Goal: Task Accomplishment & Management: Manage account settings

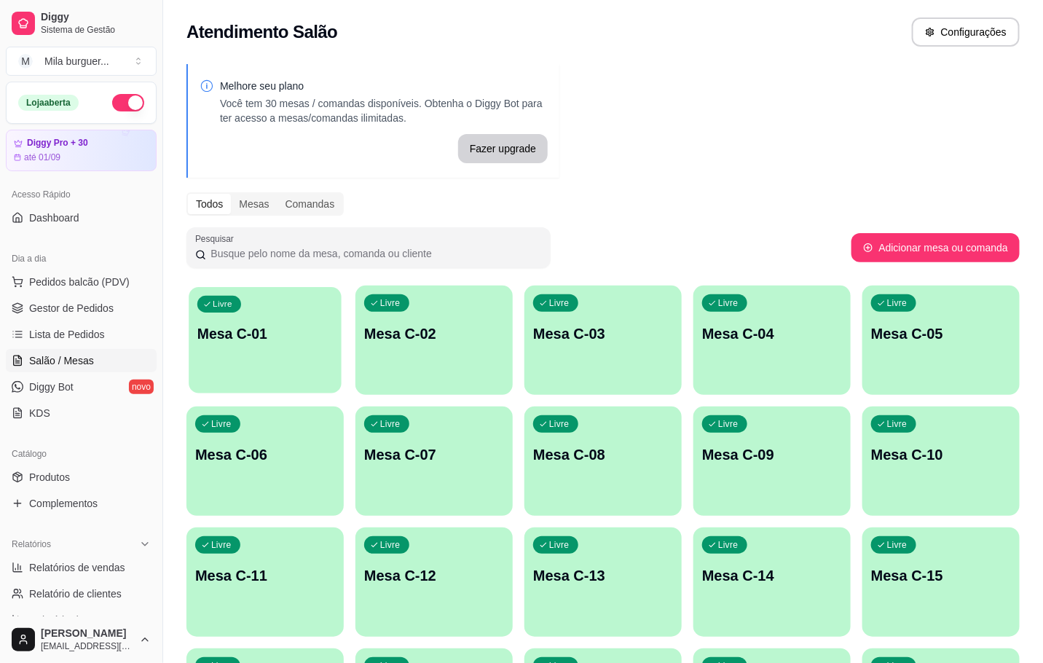
click at [254, 366] on div "Livre Mesa C-01" at bounding box center [265, 331] width 153 height 89
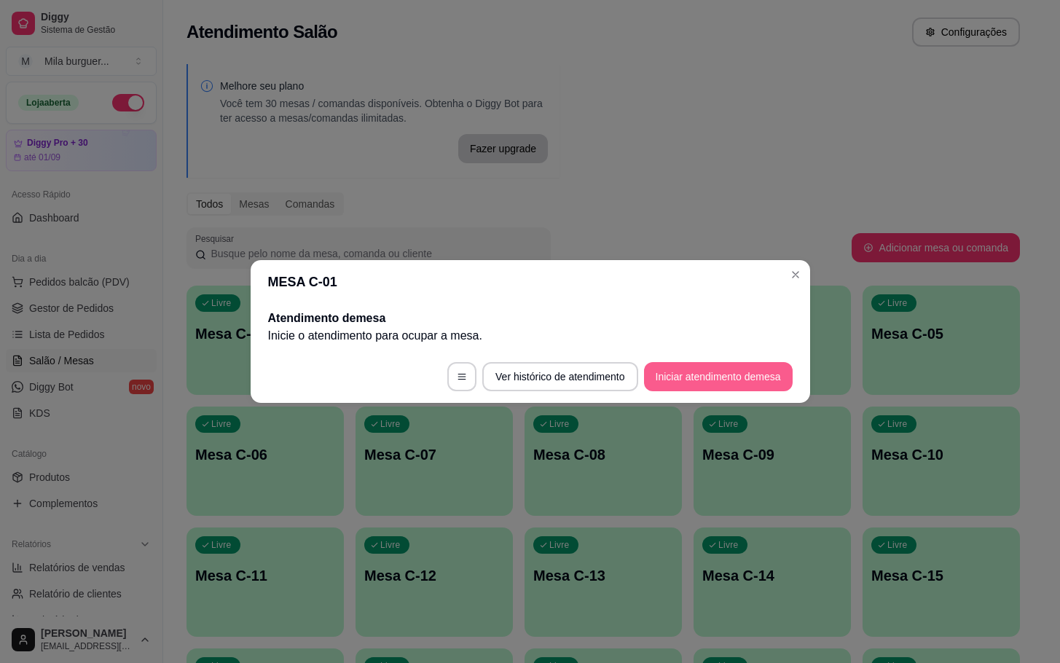
click at [730, 374] on button "Iniciar atendimento de mesa" at bounding box center [718, 376] width 149 height 29
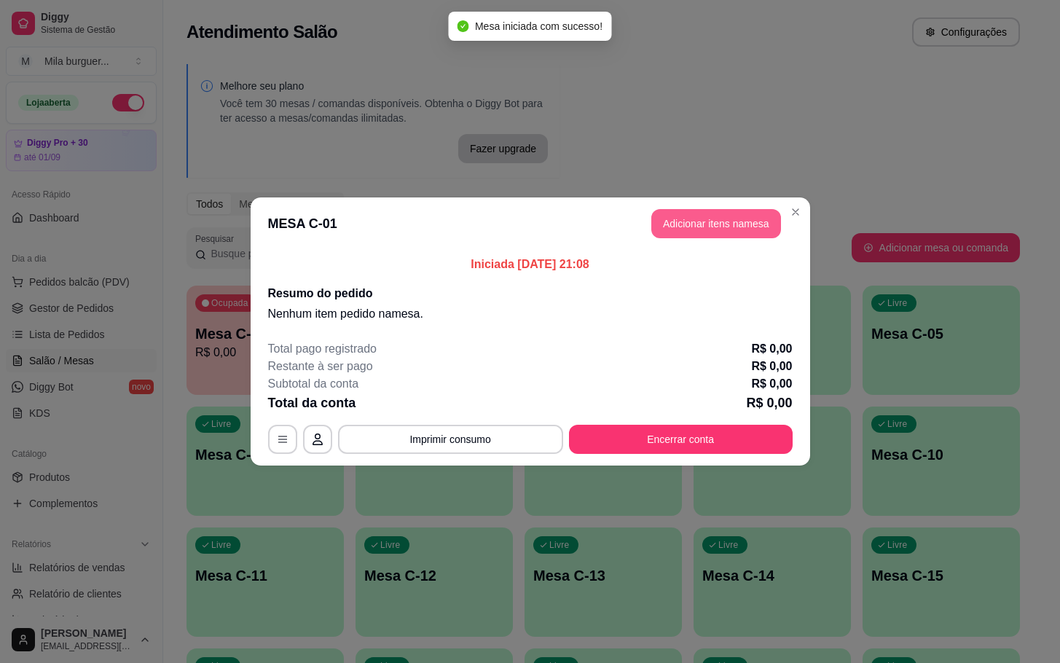
click at [713, 223] on button "Adicionar itens na mesa" at bounding box center [716, 223] width 130 height 29
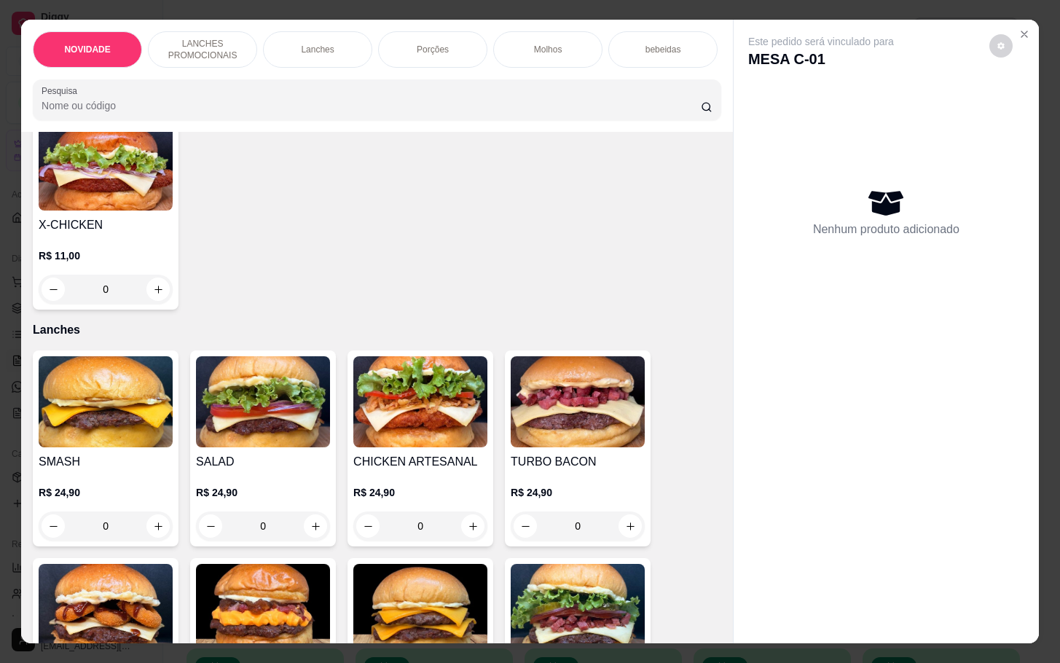
scroll to position [984, 0]
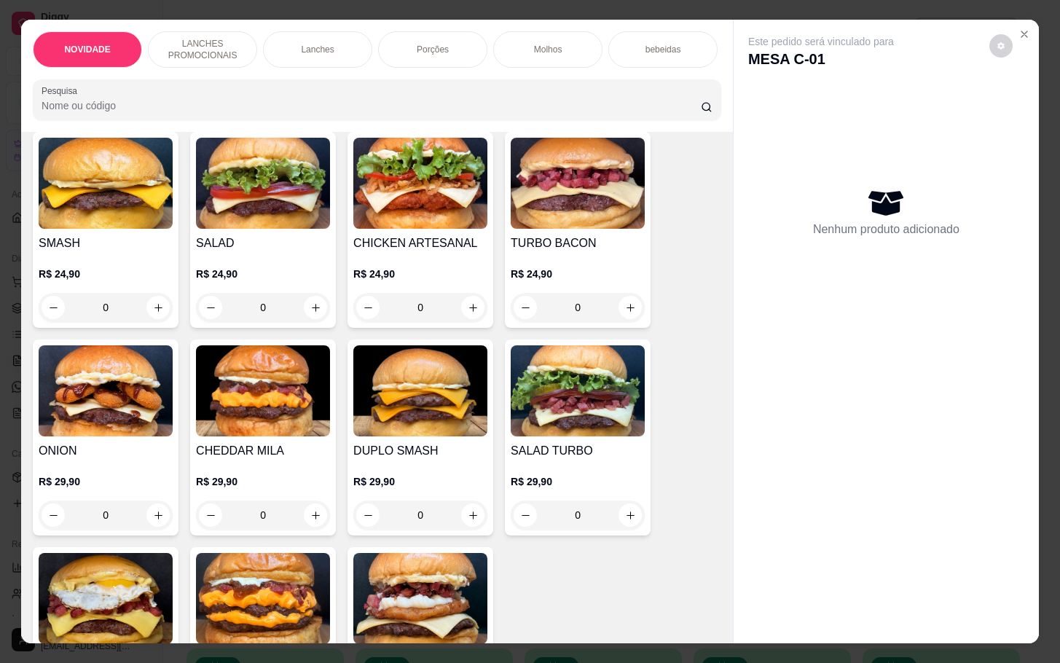
click at [149, 522] on div "0" at bounding box center [106, 515] width 134 height 29
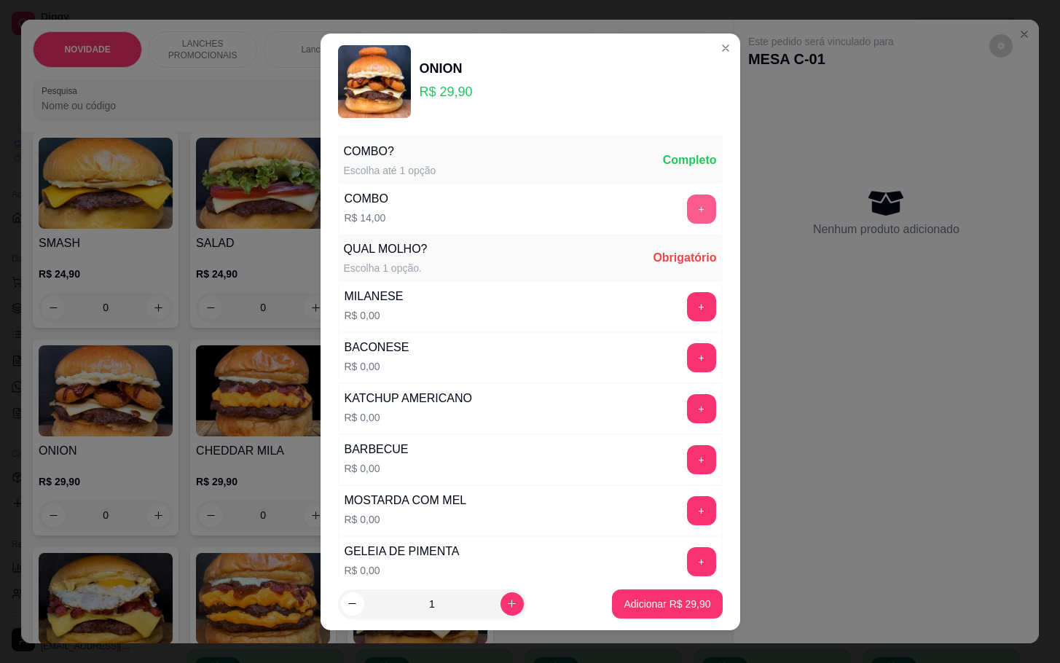
click at [687, 210] on button "+" at bounding box center [701, 209] width 29 height 29
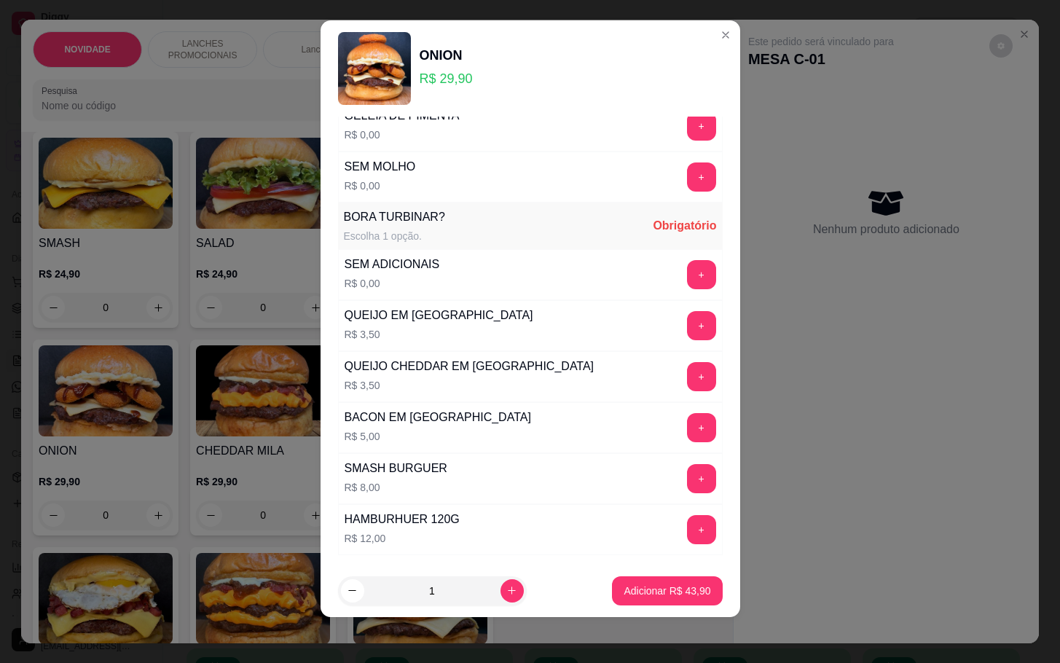
scroll to position [313, 0]
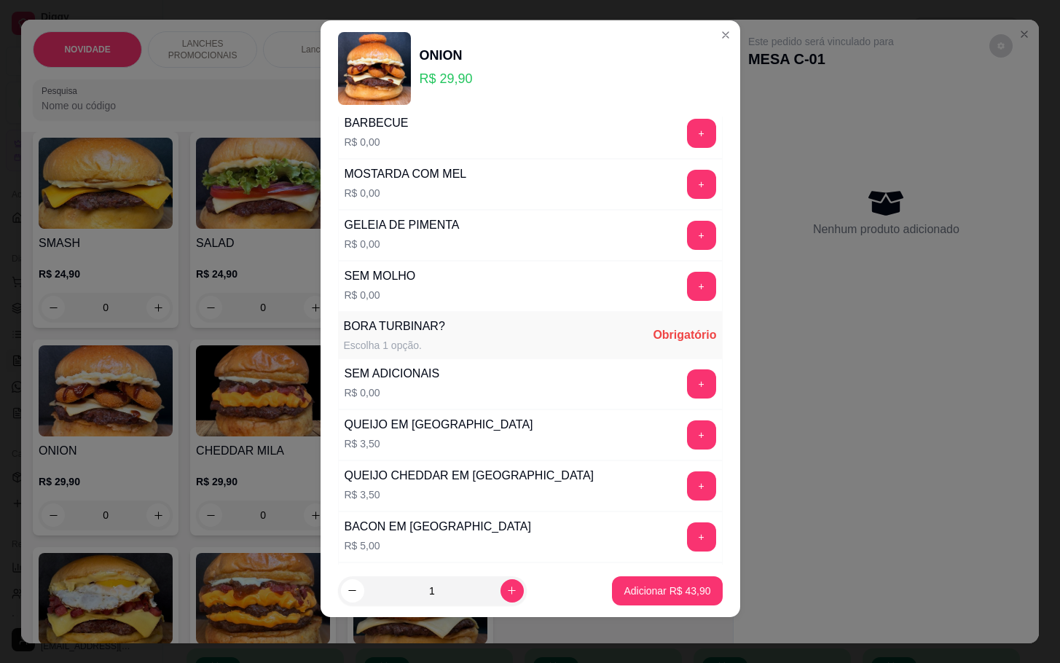
click at [517, 127] on div "BARBECUE R$ 0,00 +" at bounding box center [530, 133] width 385 height 51
click at [519, 127] on div "BARBECUE R$ 0,00 +" at bounding box center [530, 133] width 385 height 51
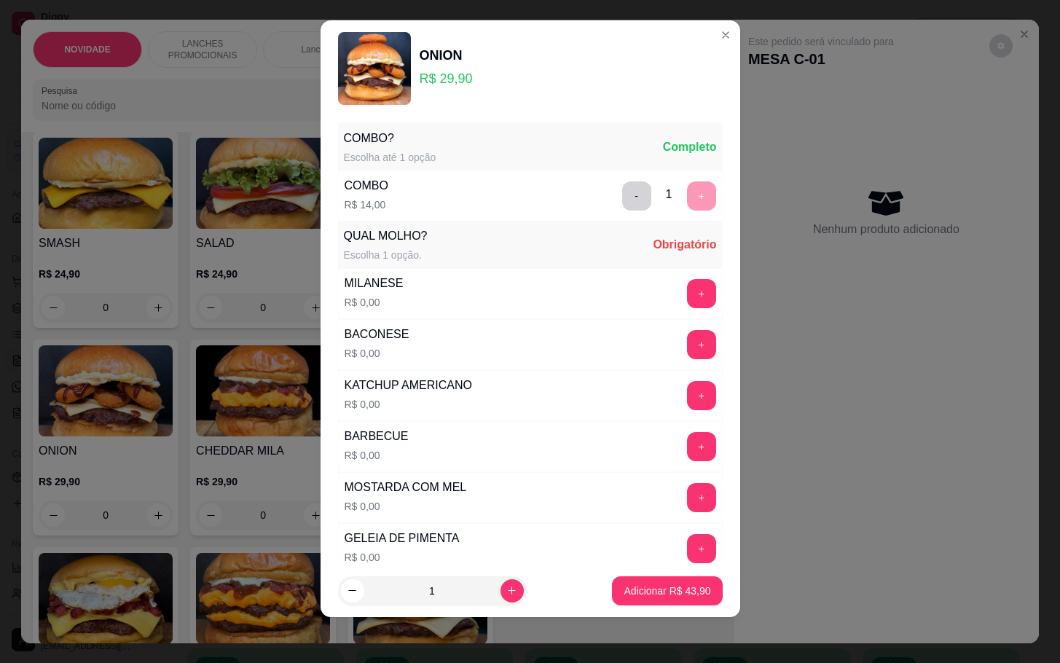
scroll to position [0, 0]
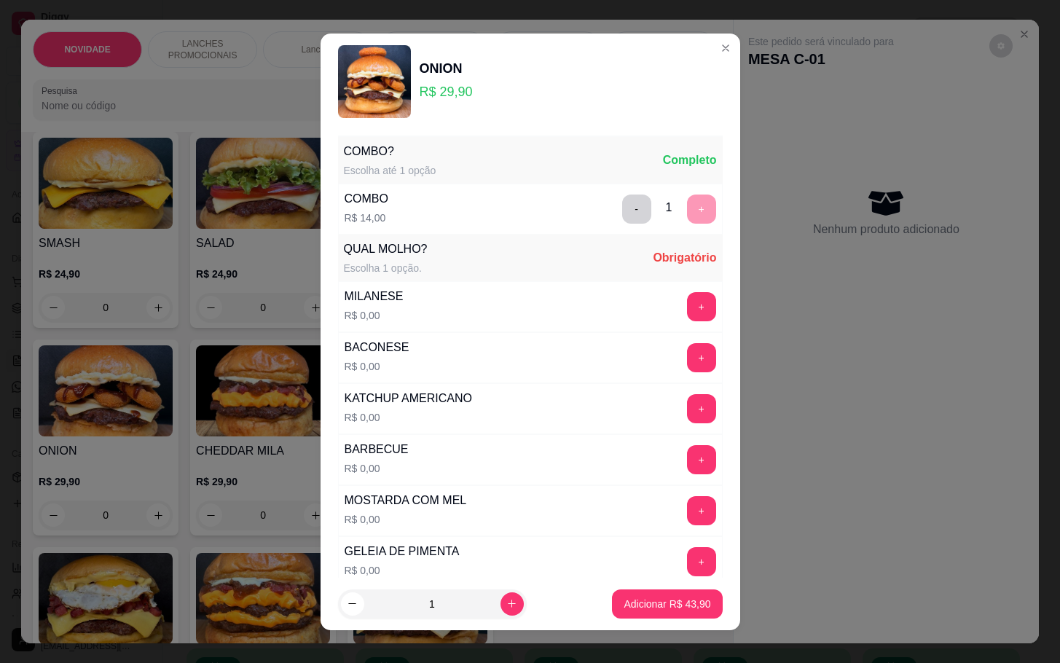
click at [525, 215] on div "COMBO R$ 14,00 - 1 +" at bounding box center [530, 209] width 385 height 51
click at [355, 205] on div "COMBO" at bounding box center [367, 198] width 44 height 17
click at [616, 203] on div "- 1 +" at bounding box center [669, 209] width 106 height 29
click at [622, 203] on button "-" at bounding box center [636, 209] width 28 height 28
click at [681, 463] on div "+" at bounding box center [701, 459] width 41 height 29
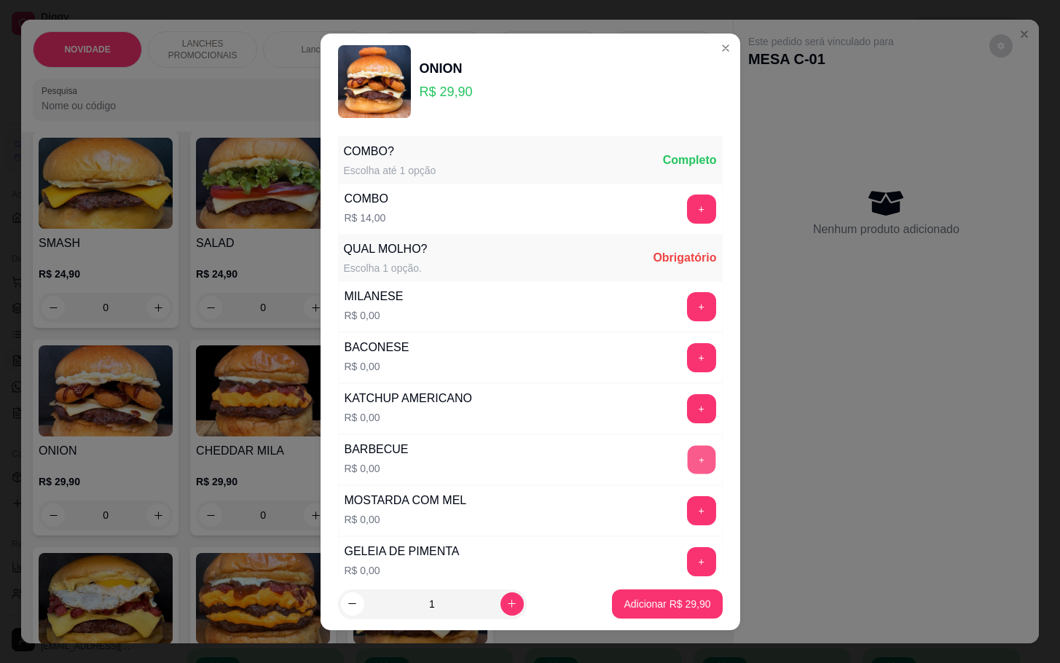
click at [687, 466] on button "+" at bounding box center [701, 459] width 28 height 28
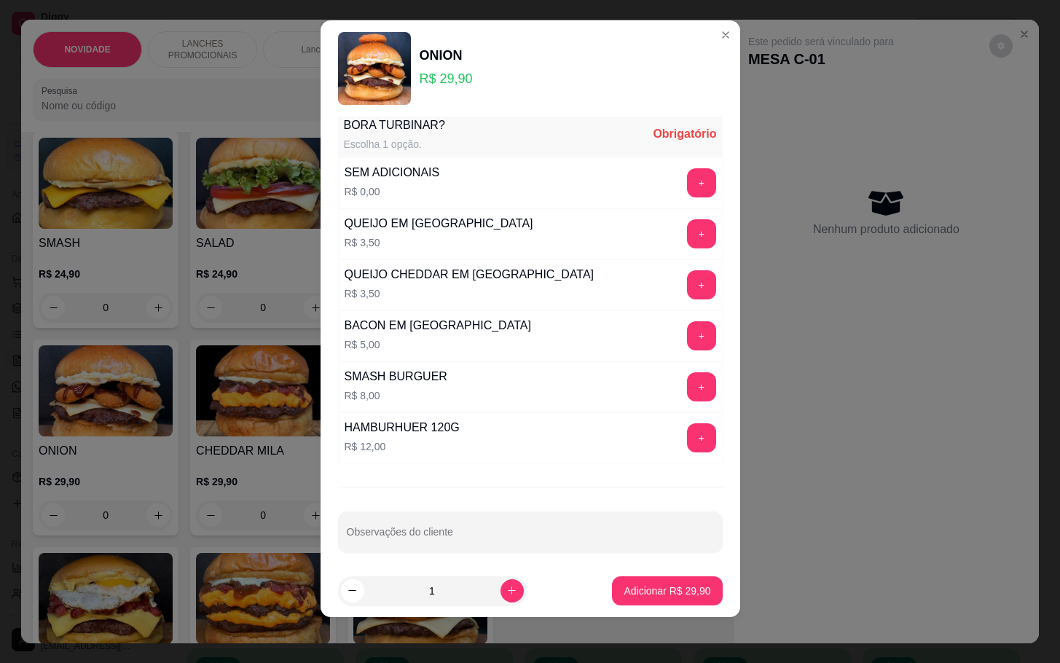
scroll to position [532, 0]
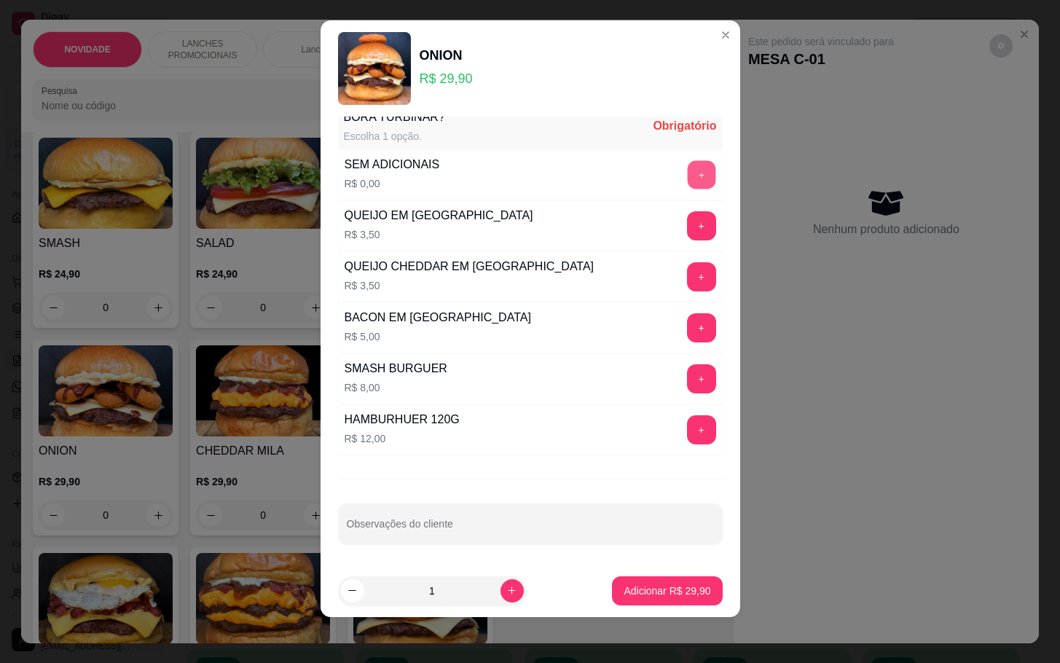
click at [687, 173] on button "+" at bounding box center [701, 174] width 28 height 28
click at [656, 586] on p "Adicionar R$ 29,90" at bounding box center [667, 591] width 85 height 14
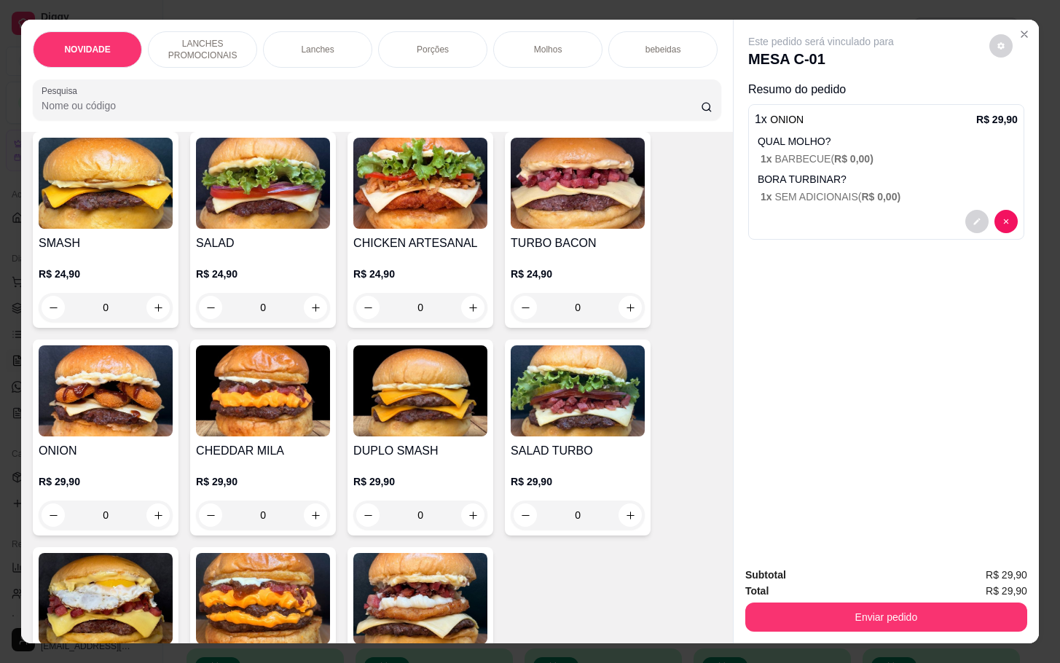
click at [147, 517] on div "0" at bounding box center [106, 515] width 134 height 29
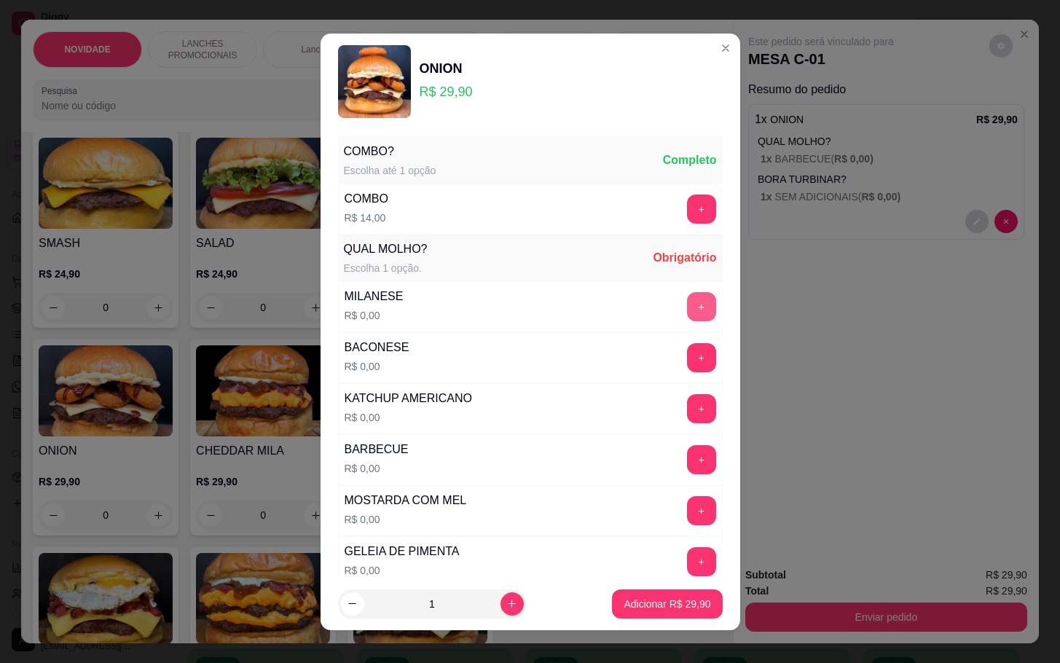
click at [687, 315] on button "+" at bounding box center [701, 306] width 29 height 29
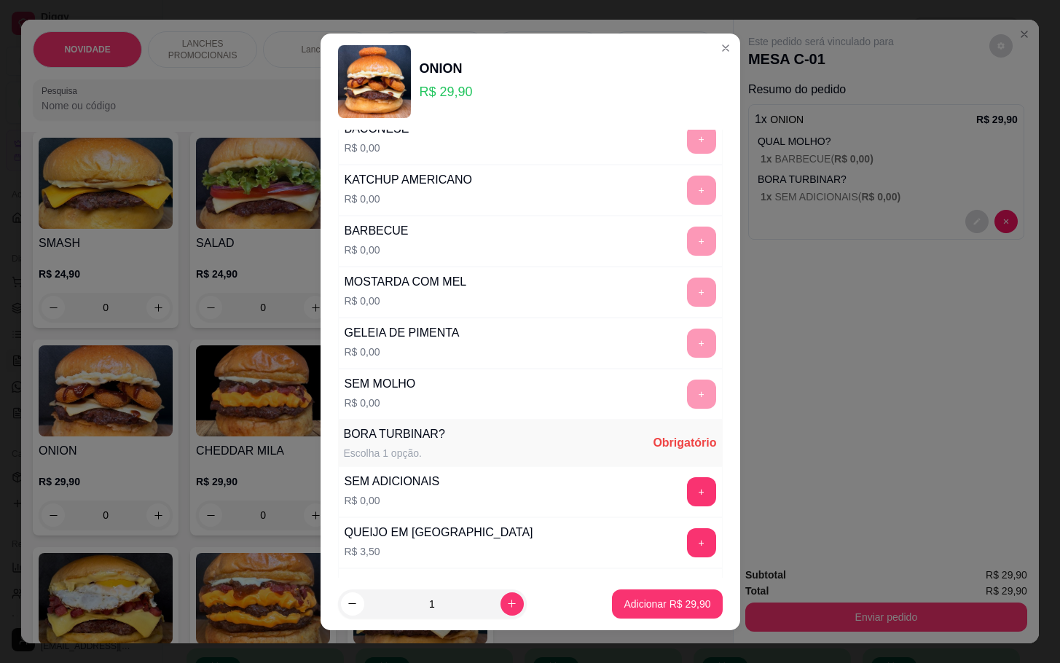
scroll to position [437, 0]
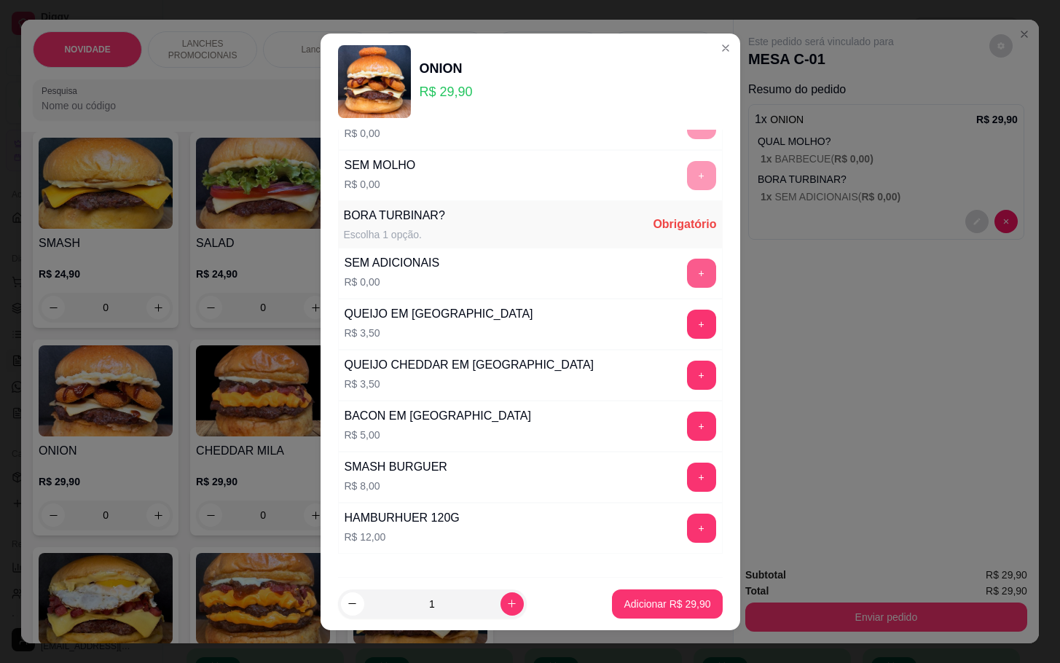
click at [687, 286] on button "+" at bounding box center [701, 273] width 29 height 29
click at [615, 613] on button "Adicionar R$ 29,90" at bounding box center [667, 603] width 110 height 29
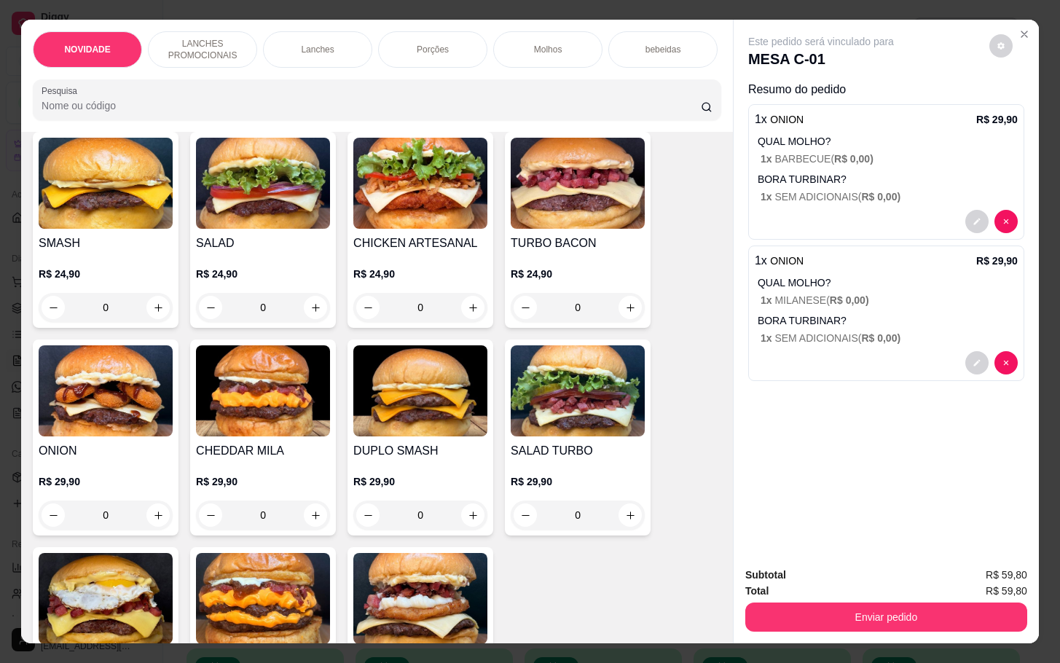
click at [455, 47] on div "Porções" at bounding box center [432, 49] width 109 height 36
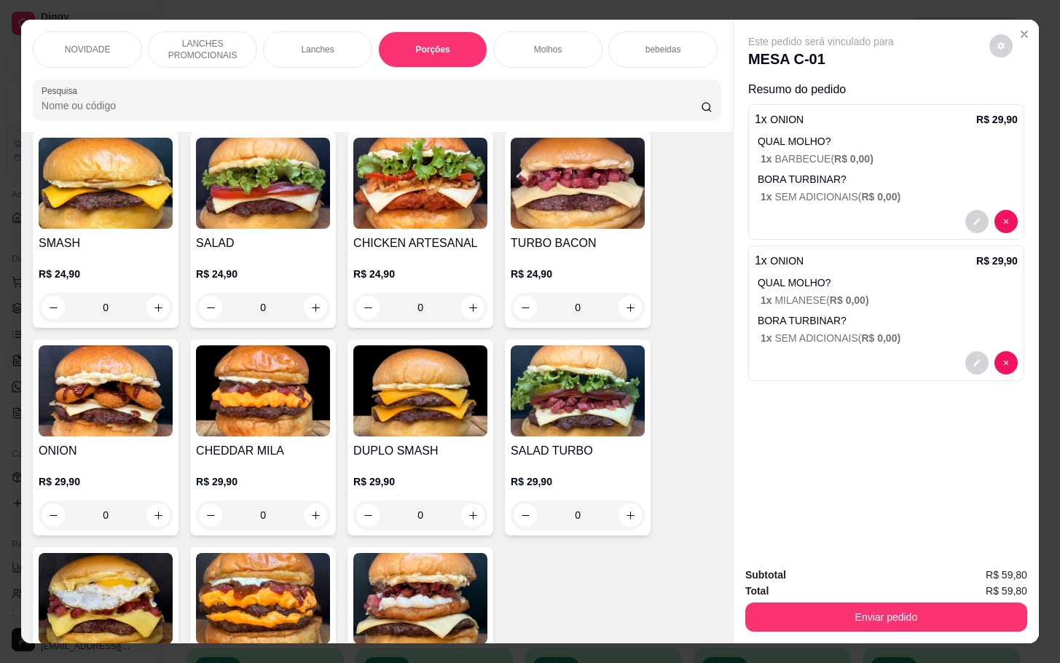
scroll to position [35, 0]
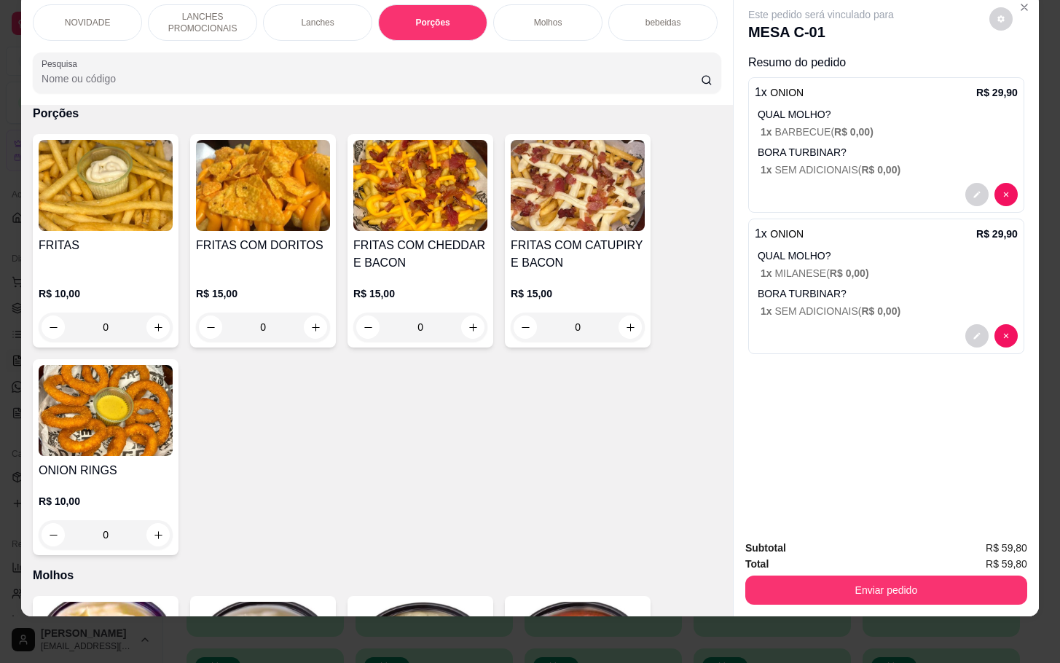
click at [464, 330] on div "0" at bounding box center [420, 327] width 134 height 29
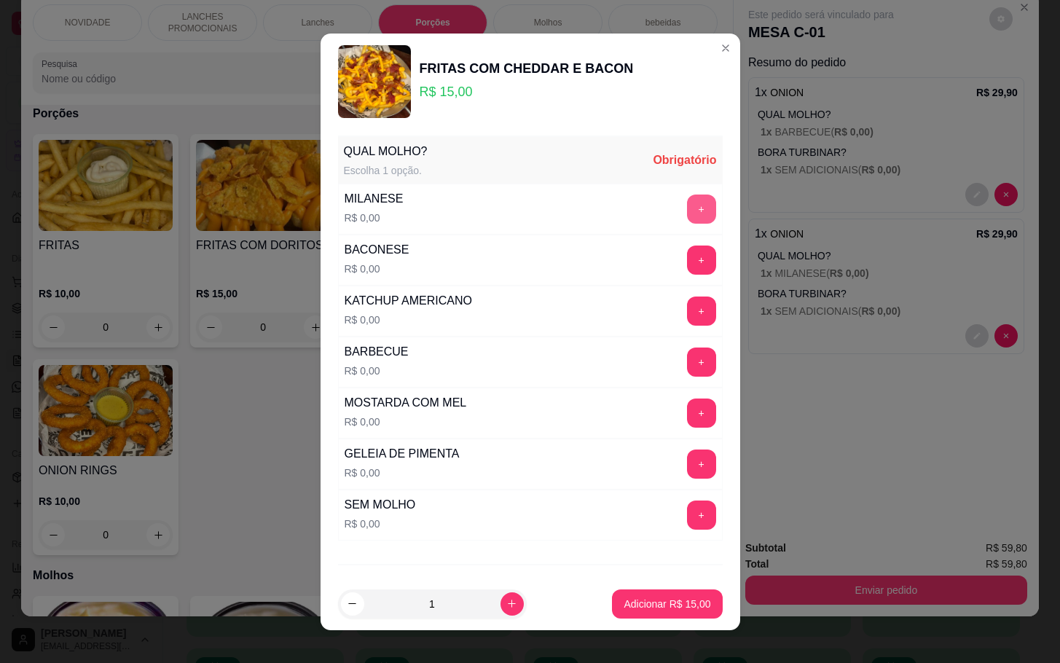
click at [687, 213] on button "+" at bounding box center [701, 209] width 29 height 29
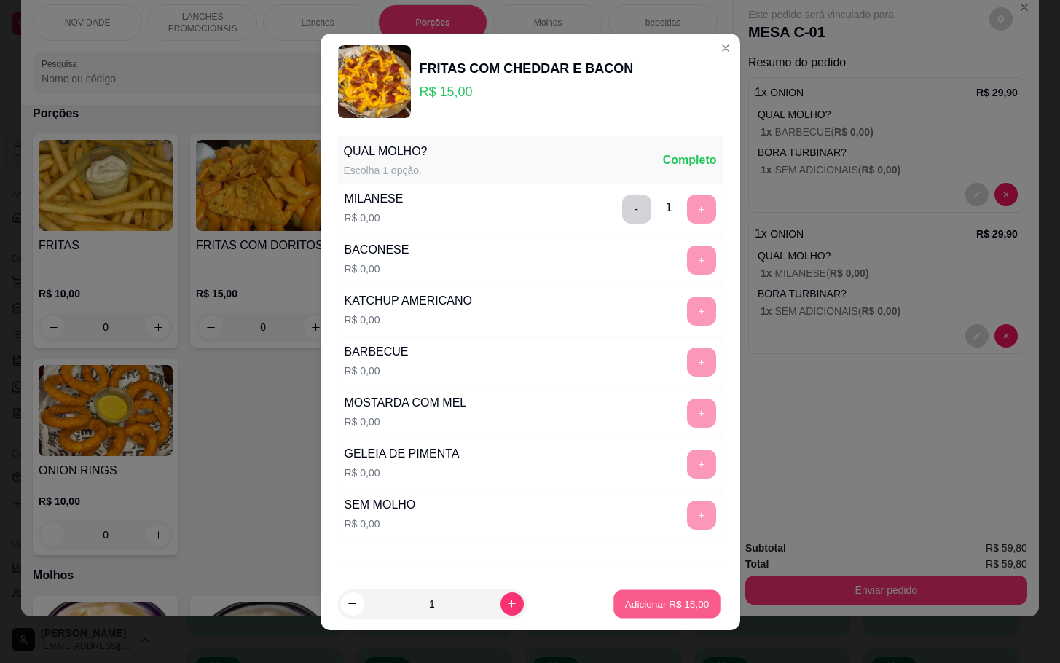
click at [625, 599] on p "Adicionar R$ 15,00" at bounding box center [667, 604] width 85 height 14
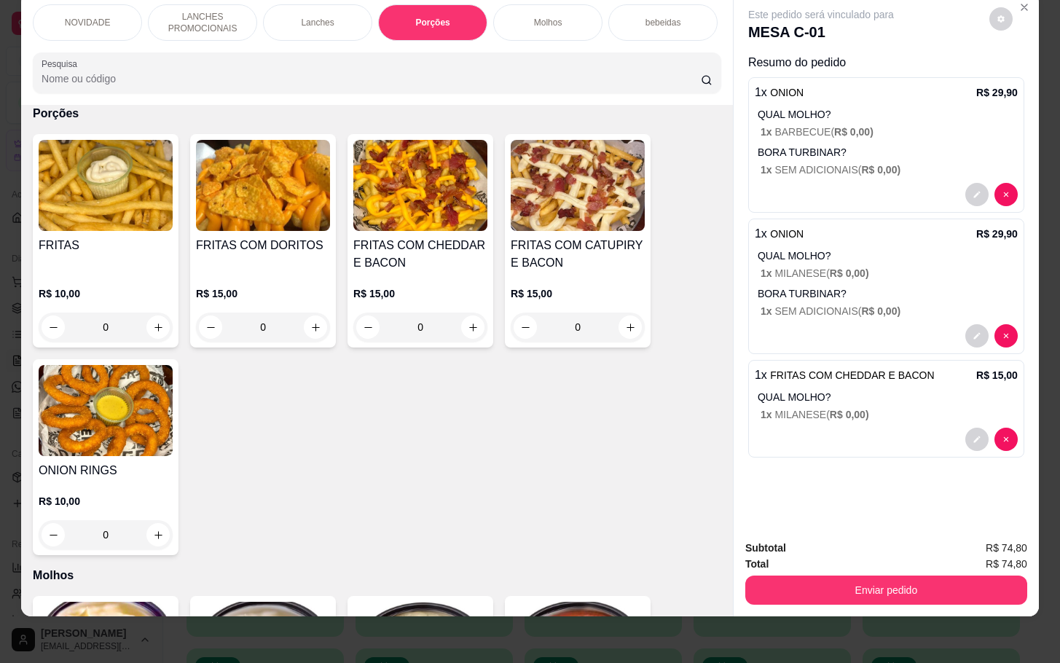
click at [98, 17] on div "NOVIDADE" at bounding box center [87, 22] width 109 height 36
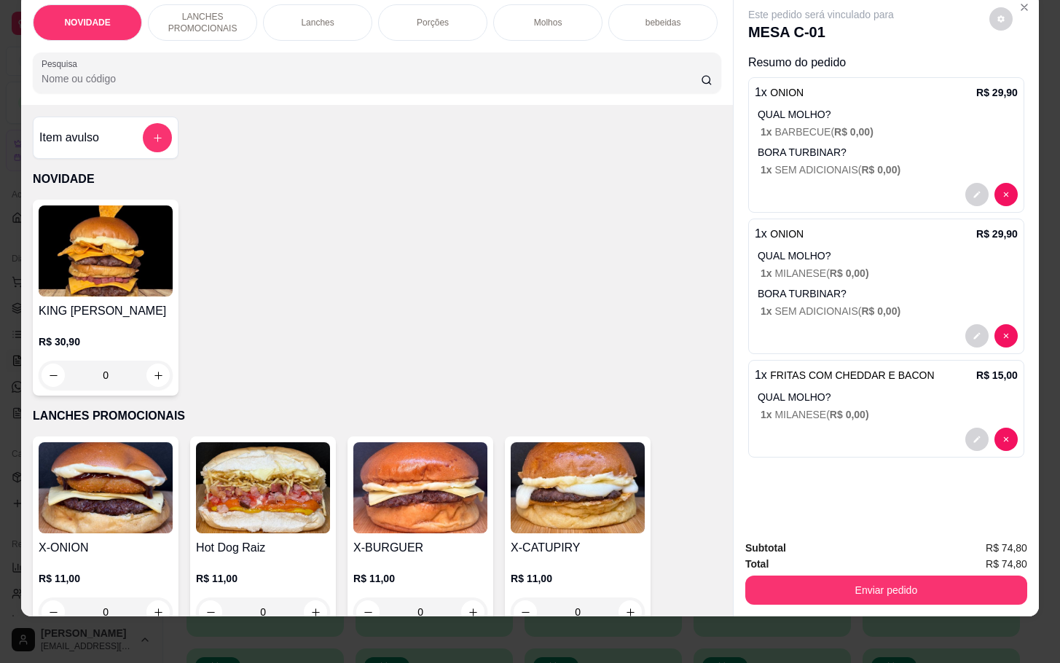
scroll to position [0, 0]
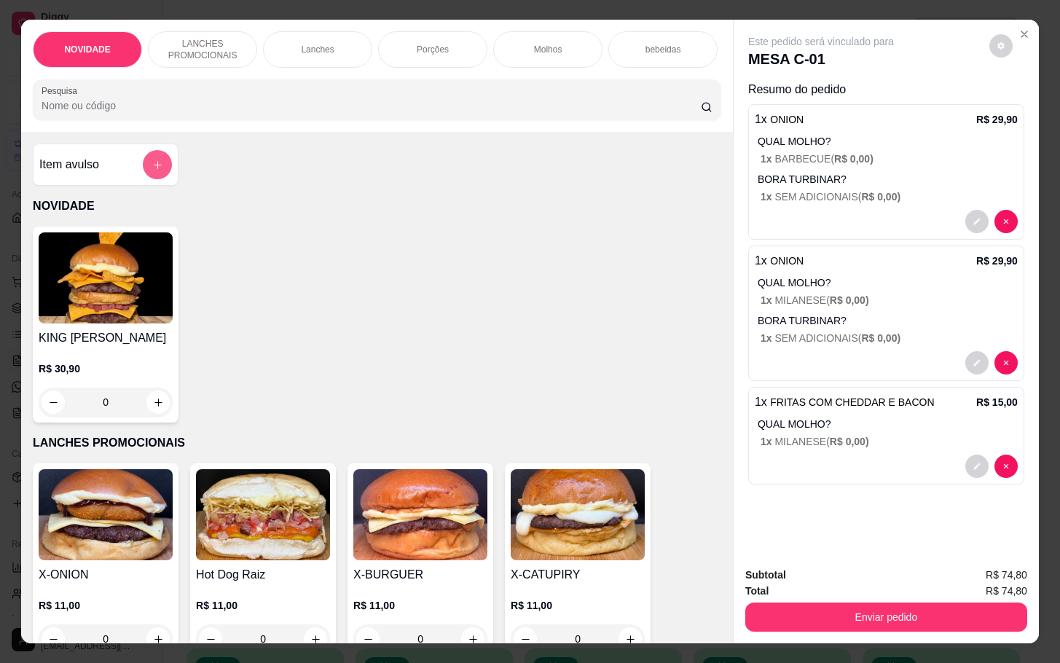
click at [146, 167] on button "add-separate-item" at bounding box center [157, 164] width 29 height 29
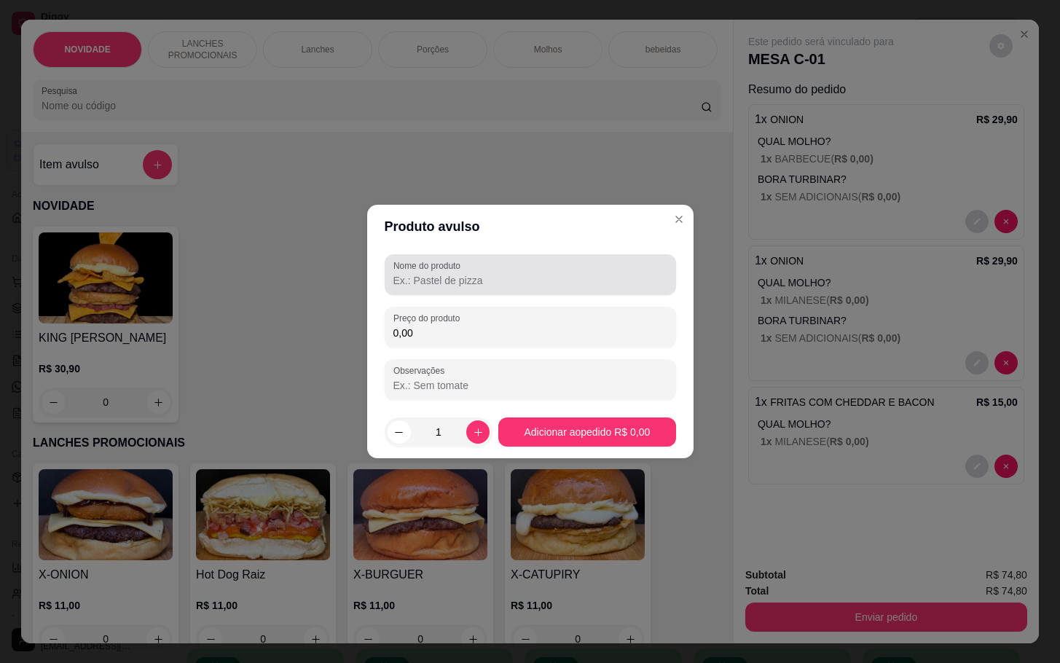
click at [625, 270] on div at bounding box center [530, 274] width 274 height 29
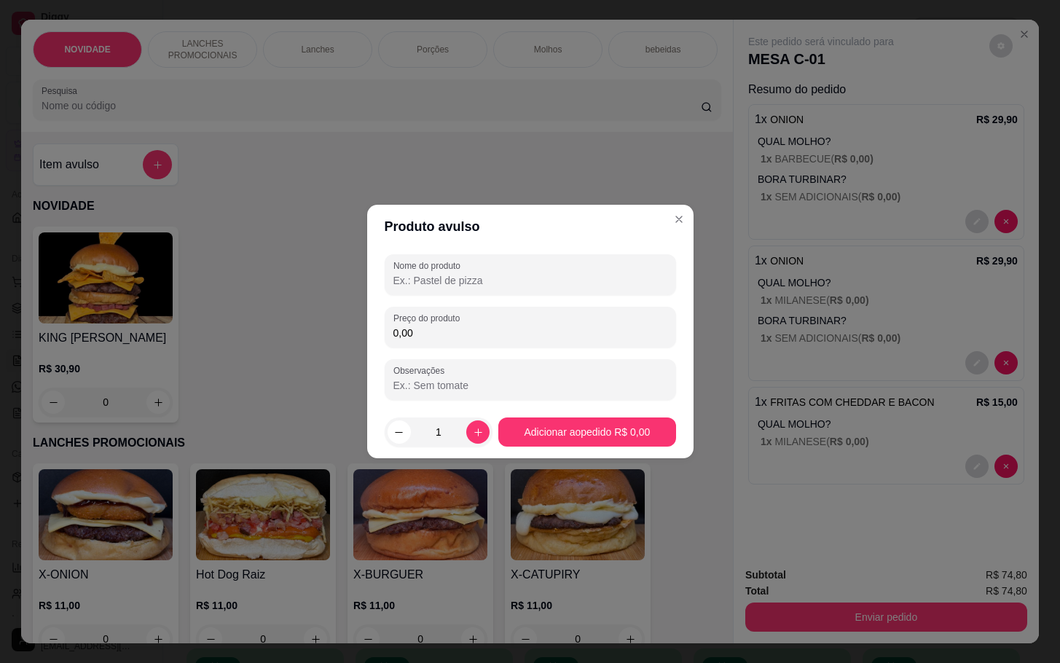
click at [486, 280] on input "Nome do produto" at bounding box center [530, 280] width 274 height 15
type input "ls"
click at [477, 310] on div "Preço do produto 0,00" at bounding box center [530, 327] width 291 height 41
click at [468, 322] on div "0,00" at bounding box center [530, 327] width 274 height 29
drag, startPoint x: 495, startPoint y: 315, endPoint x: 492, endPoint y: 343, distance: 28.5
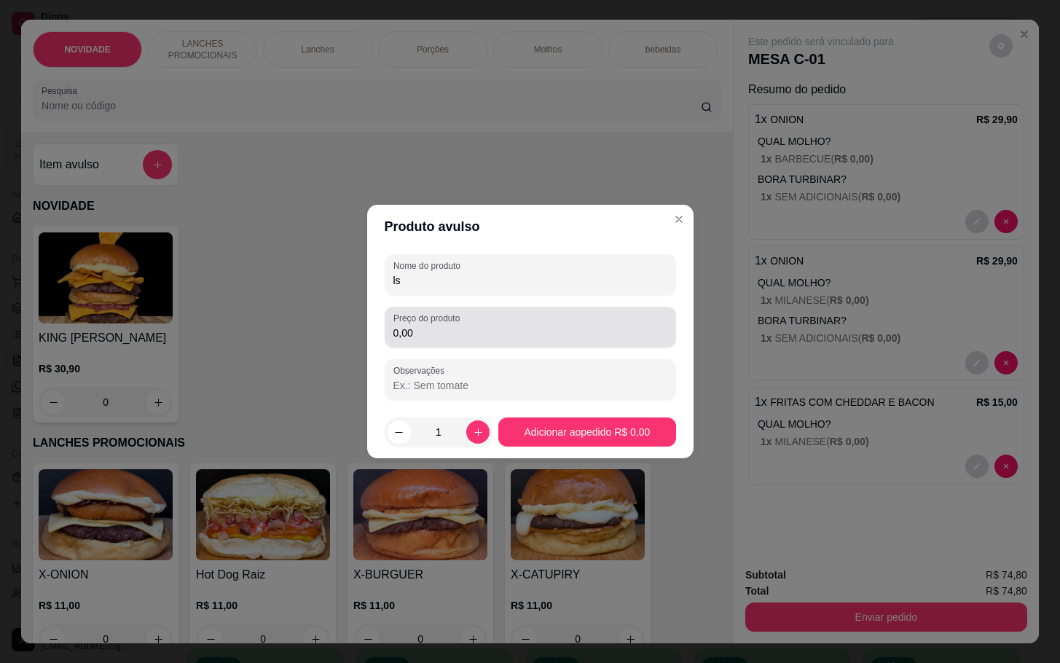
click at [496, 330] on div "0,00" at bounding box center [530, 327] width 274 height 29
click at [501, 339] on div "0,00" at bounding box center [530, 327] width 274 height 29
type input "8,00"
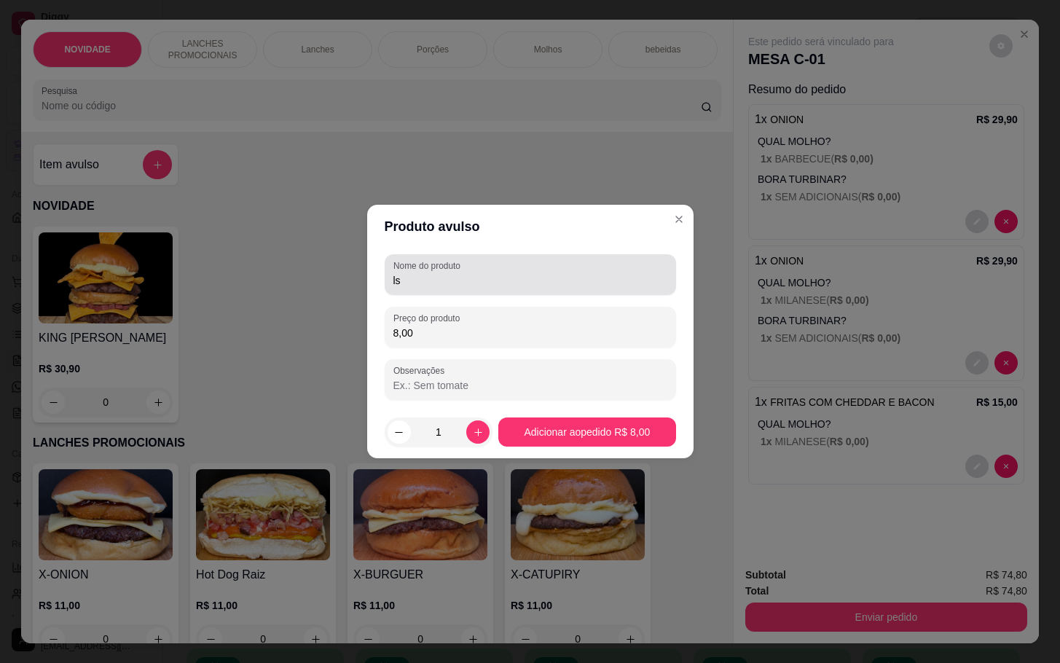
click at [501, 288] on div "ls" at bounding box center [530, 274] width 274 height 29
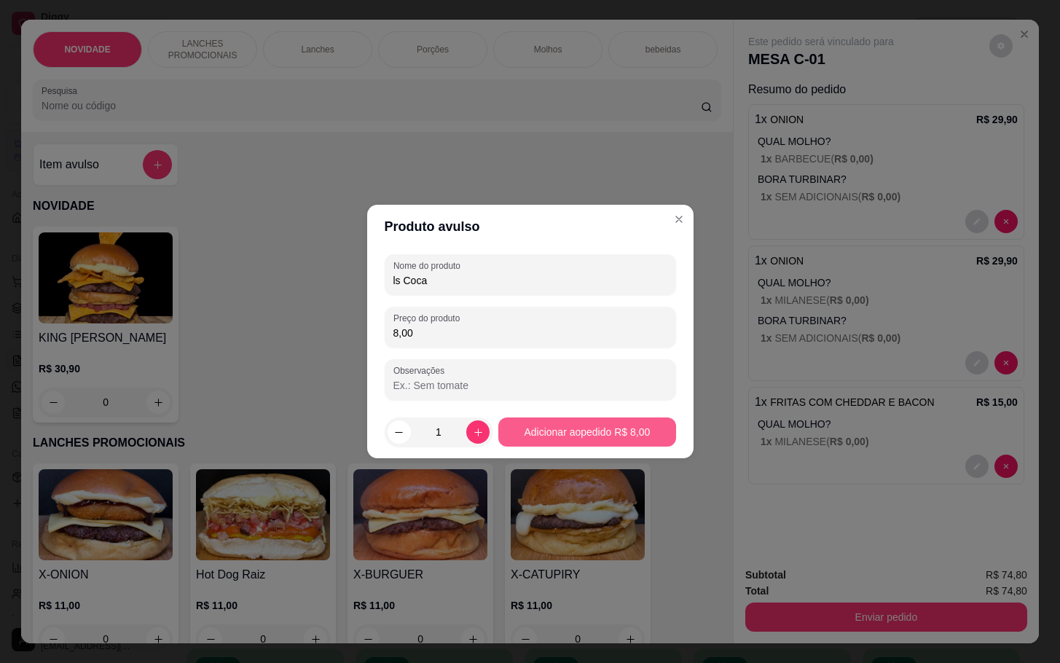
type input "ls Coca"
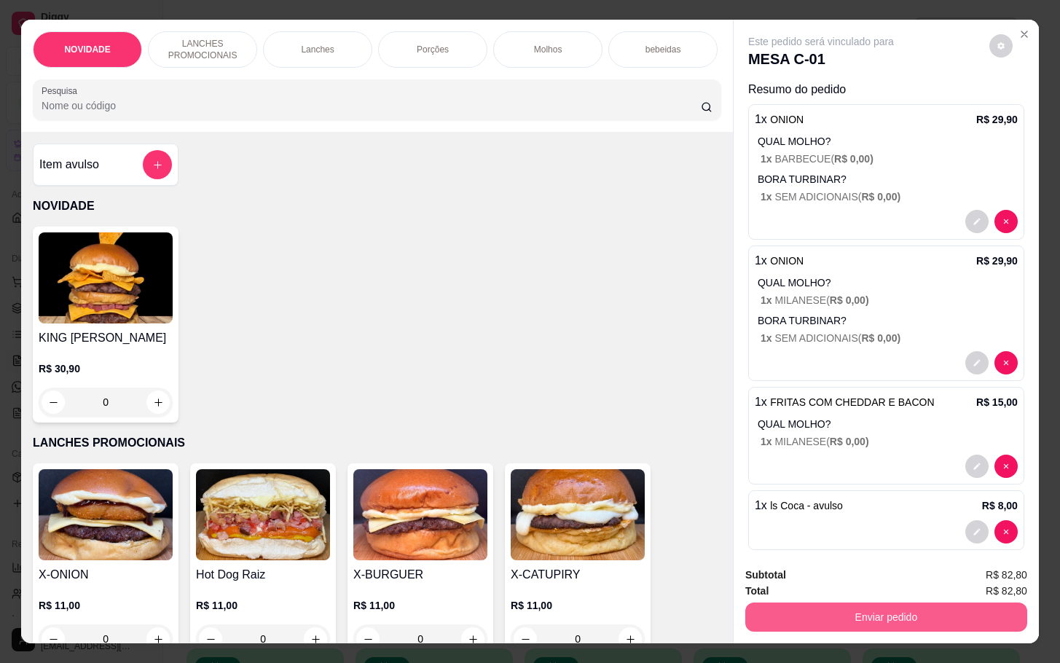
click at [916, 616] on button "Enviar pedido" at bounding box center [886, 616] width 282 height 29
click at [895, 568] on button "Não registrar e enviar pedido" at bounding box center [835, 573] width 147 height 27
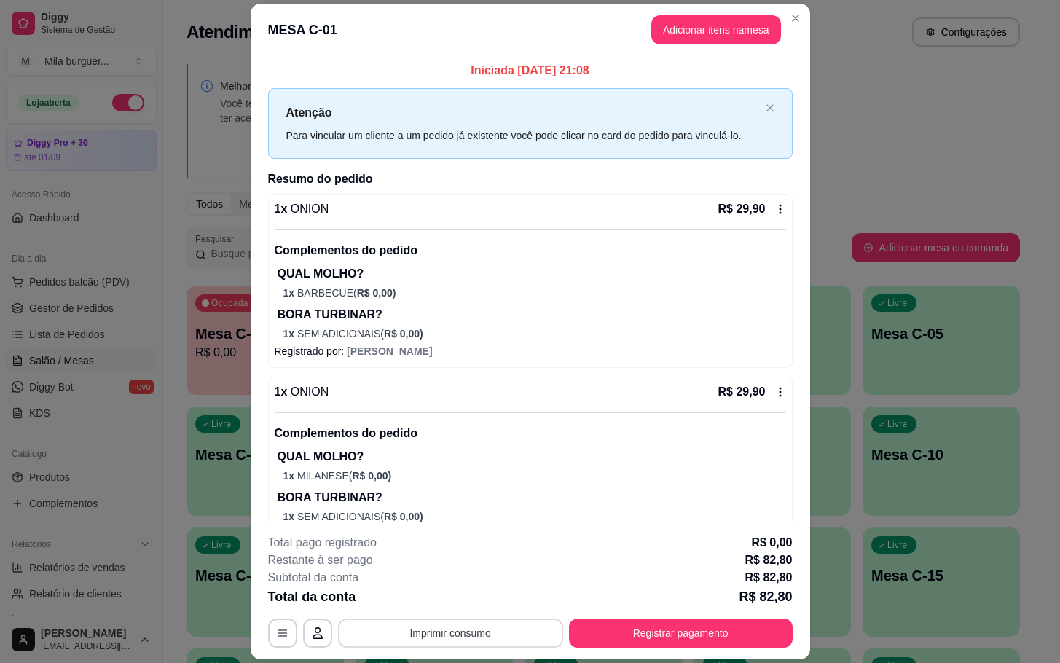
click at [532, 641] on button "Imprimir consumo" at bounding box center [450, 633] width 225 height 29
click at [418, 603] on button "IMPRESSORA" at bounding box center [447, 600] width 102 height 23
click at [415, 632] on button "Imprimir consumo" at bounding box center [450, 633] width 219 height 28
click at [431, 594] on button "IMPRESSORA" at bounding box center [447, 600] width 106 height 23
click at [595, 466] on p "QUAL MOLHO?" at bounding box center [532, 456] width 509 height 17
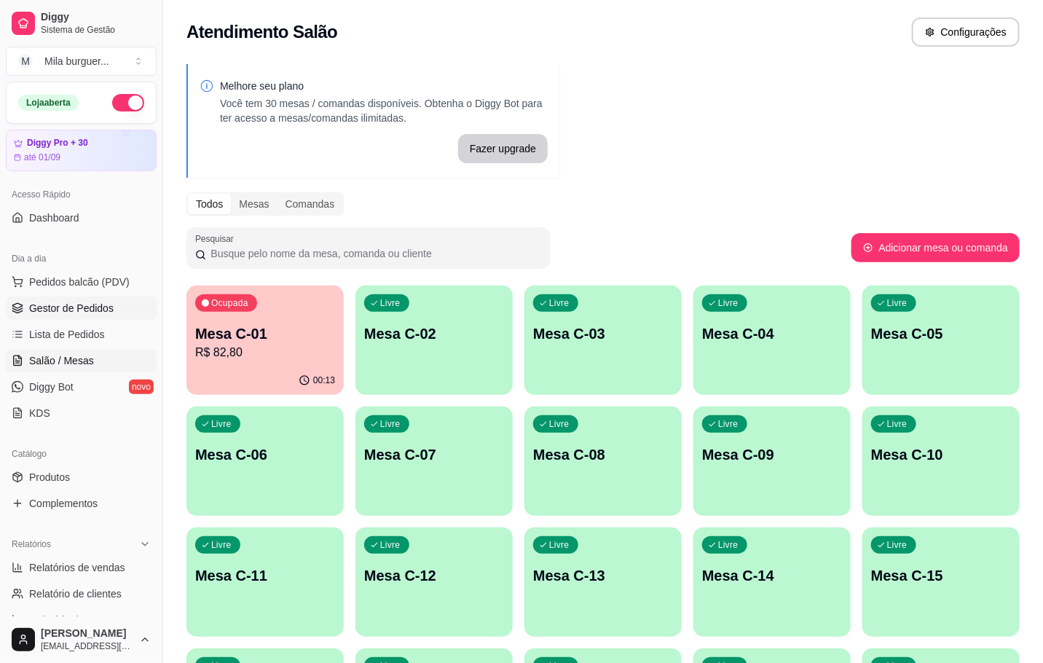
click at [90, 302] on span "Gestor de Pedidos" at bounding box center [71, 308] width 85 height 15
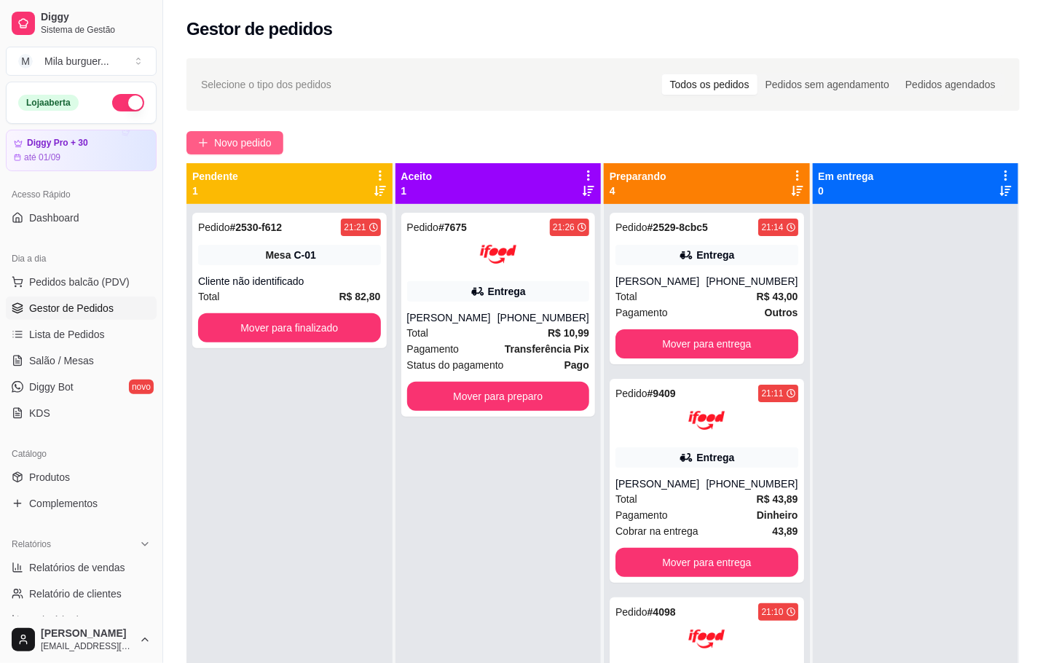
click at [237, 153] on button "Novo pedido" at bounding box center [235, 142] width 97 height 23
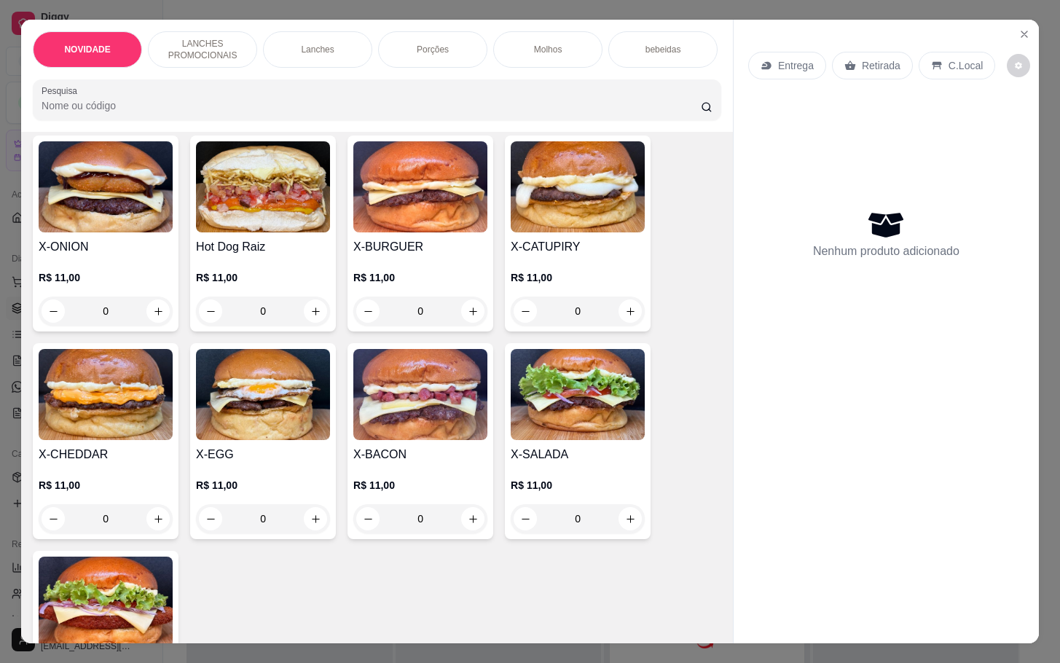
scroll to position [437, 0]
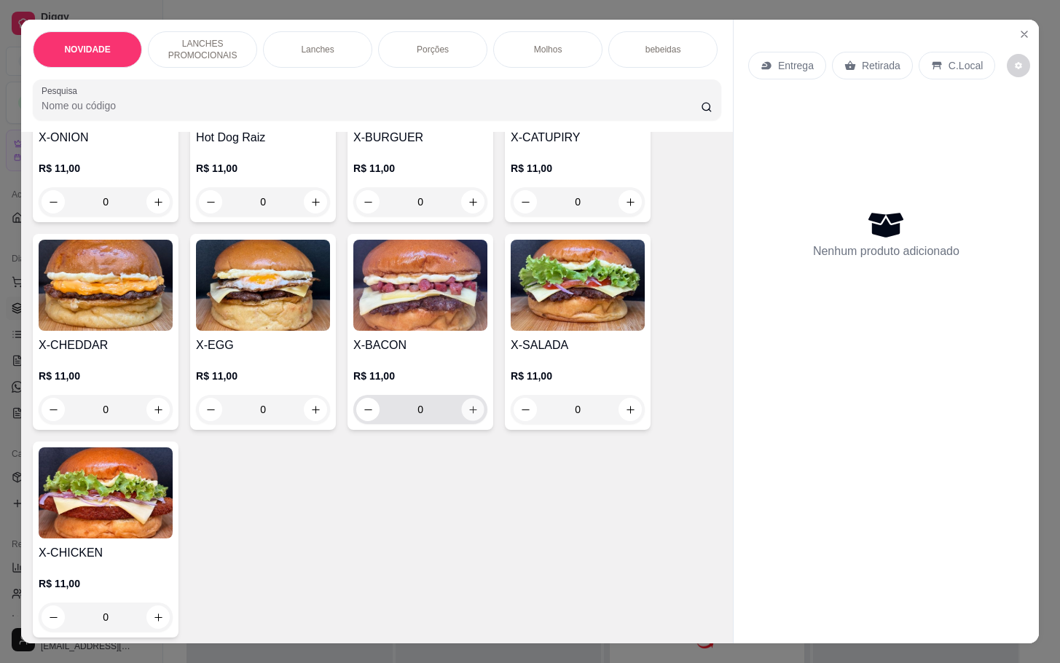
click at [468, 415] on icon "increase-product-quantity" at bounding box center [473, 409] width 11 height 11
type input "1"
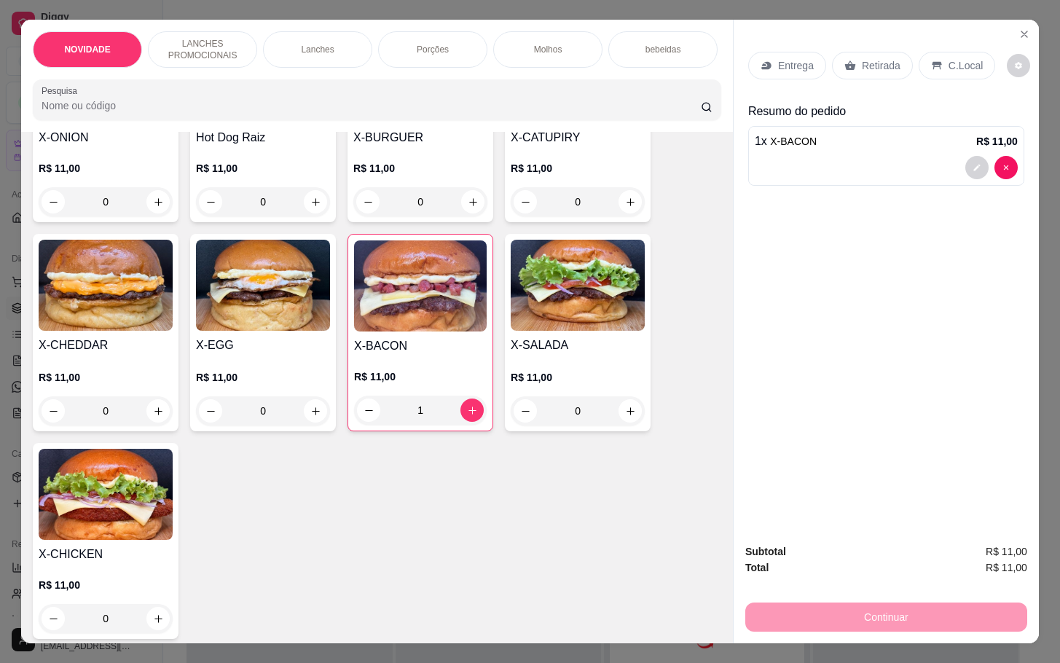
click at [879, 60] on p "Retirada" at bounding box center [881, 65] width 39 height 15
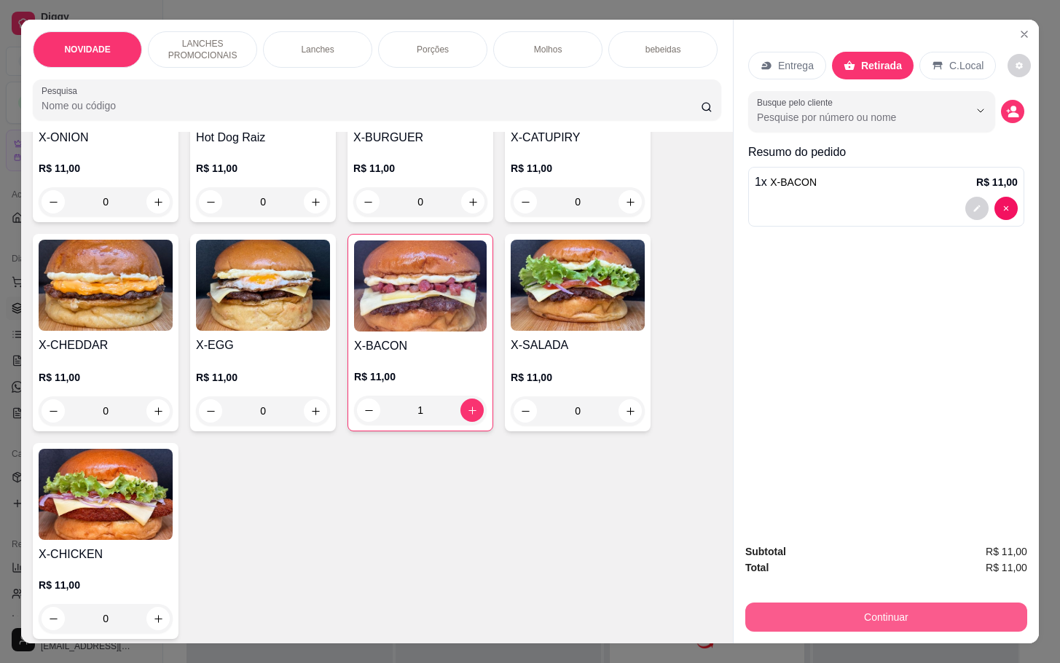
click at [816, 599] on div "Continuar" at bounding box center [886, 615] width 282 height 33
click at [831, 613] on button "Continuar" at bounding box center [886, 616] width 282 height 29
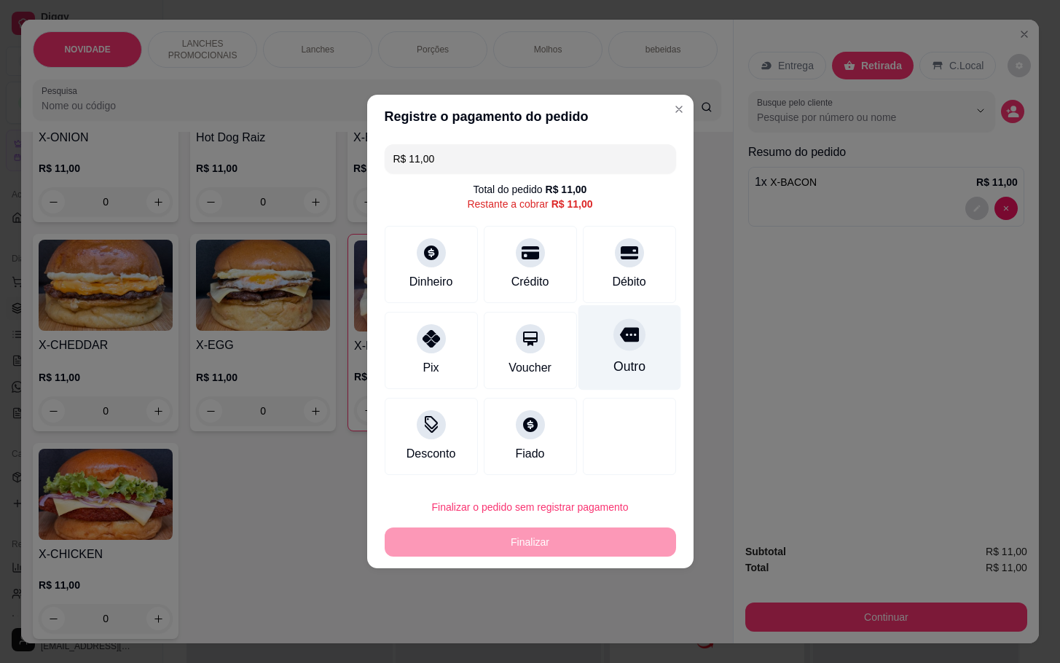
click at [624, 361] on div "Outro" at bounding box center [629, 366] width 32 height 19
type input "R$ 0,00"
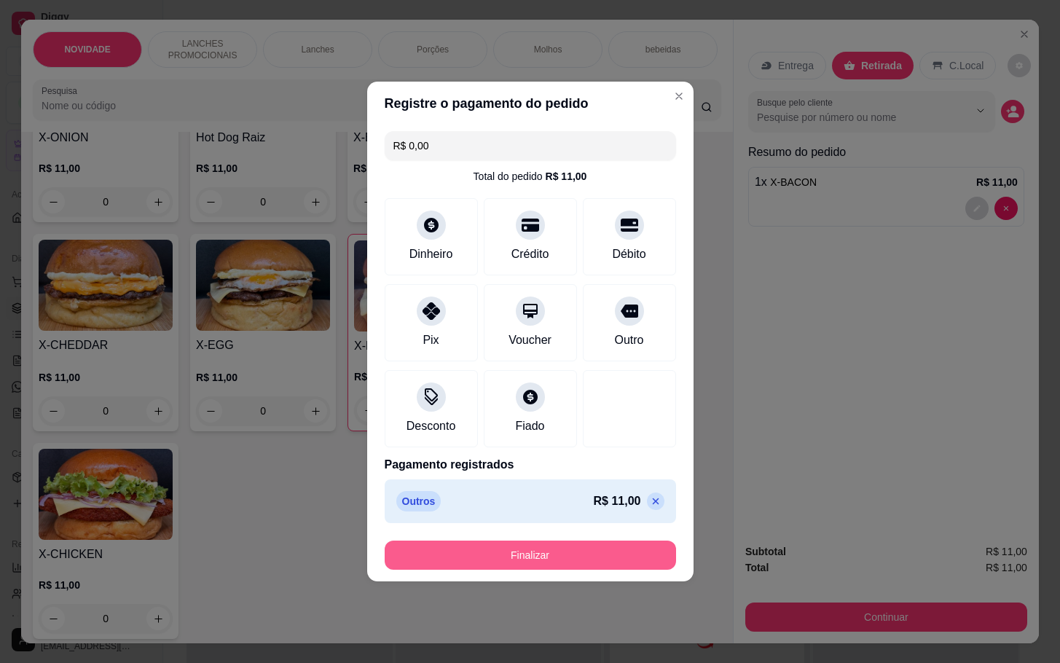
click at [570, 560] on button "Finalizar" at bounding box center [530, 555] width 291 height 29
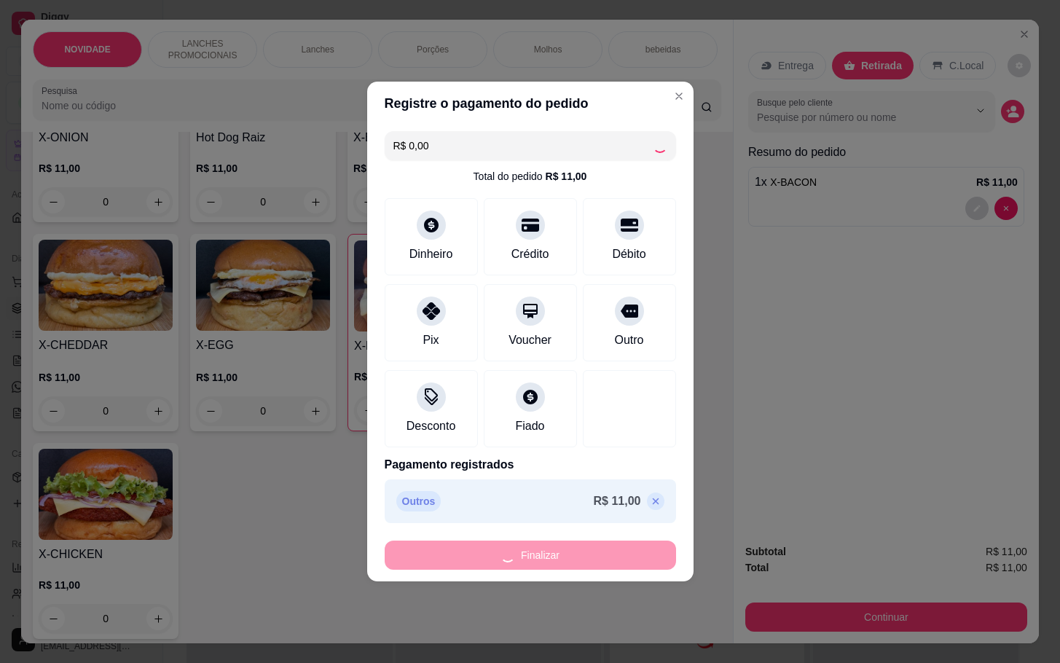
type input "0"
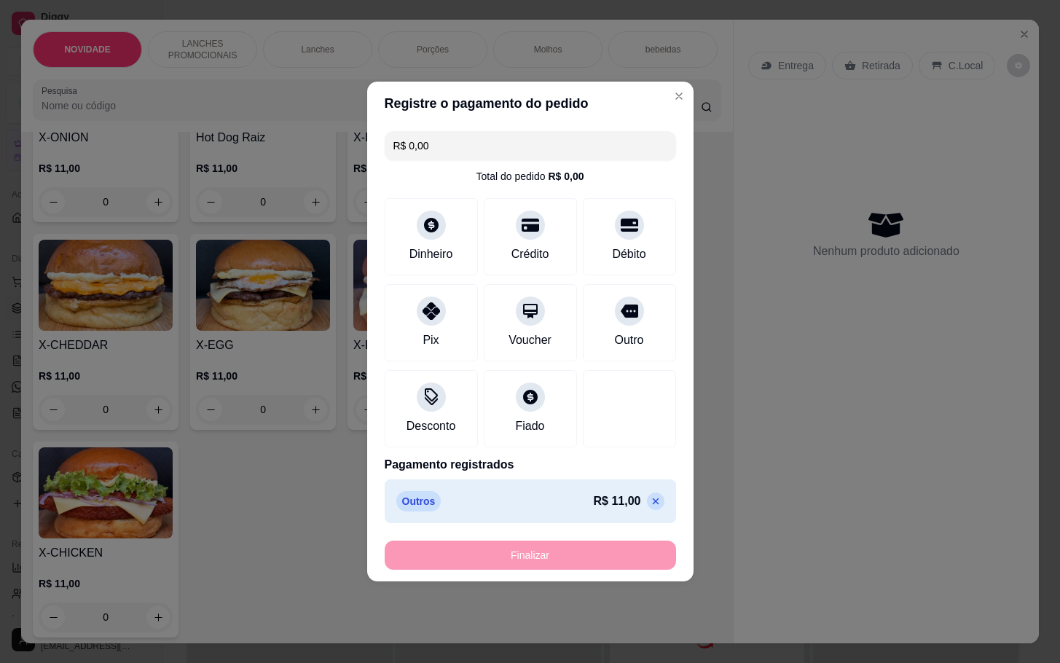
type input "-R$ 11,00"
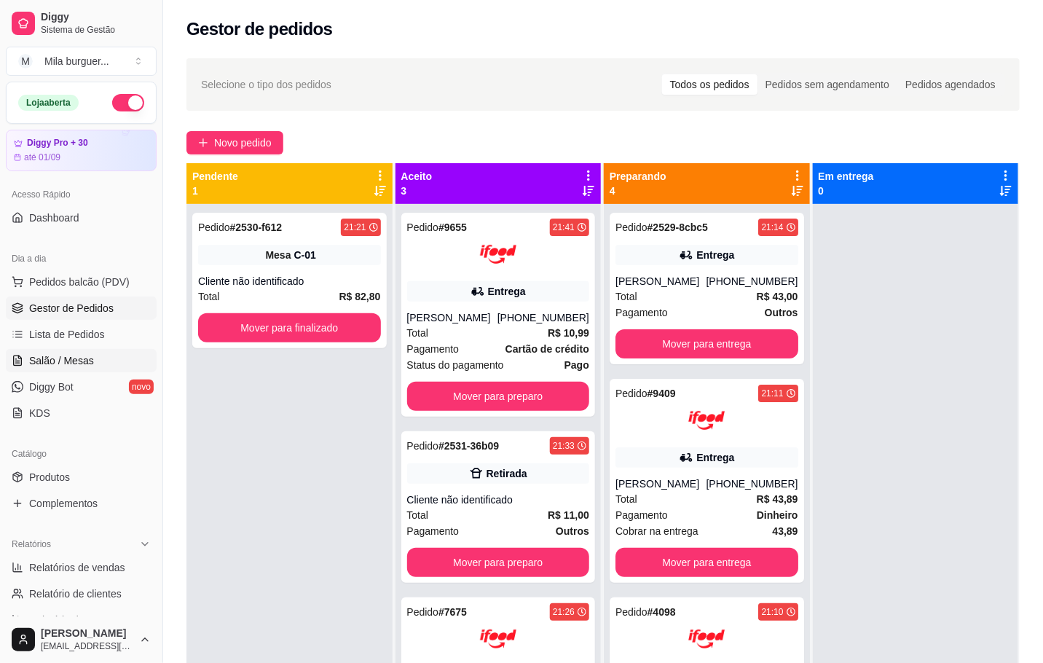
click at [52, 363] on span "Salão / Mesas" at bounding box center [61, 360] width 65 height 15
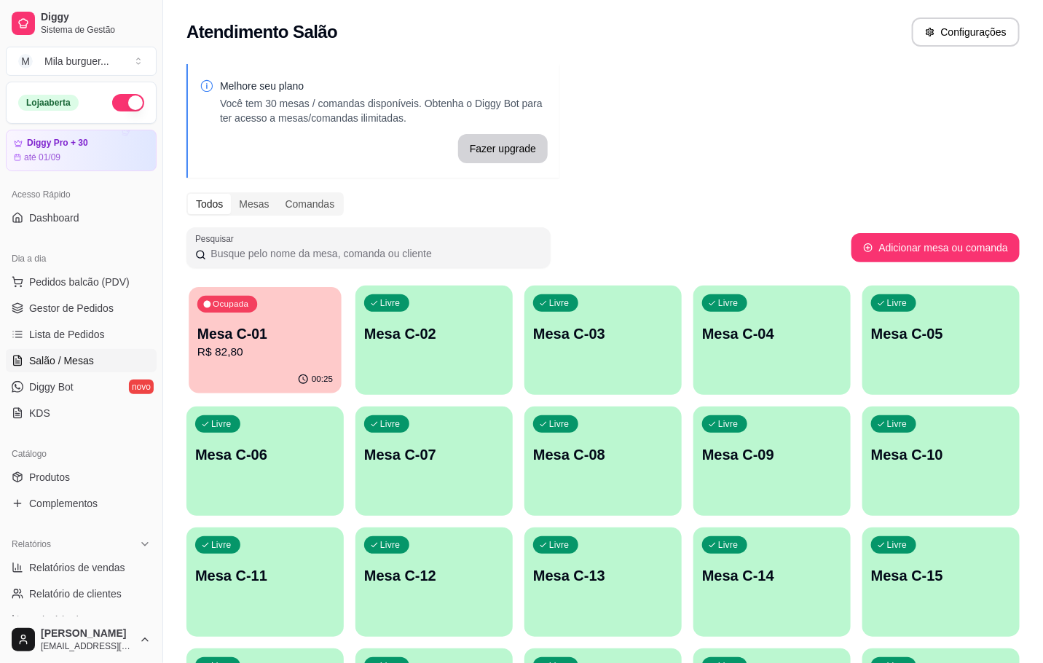
click at [258, 296] on div "Ocupada Mesa C-01 R$ 82,80" at bounding box center [265, 326] width 153 height 79
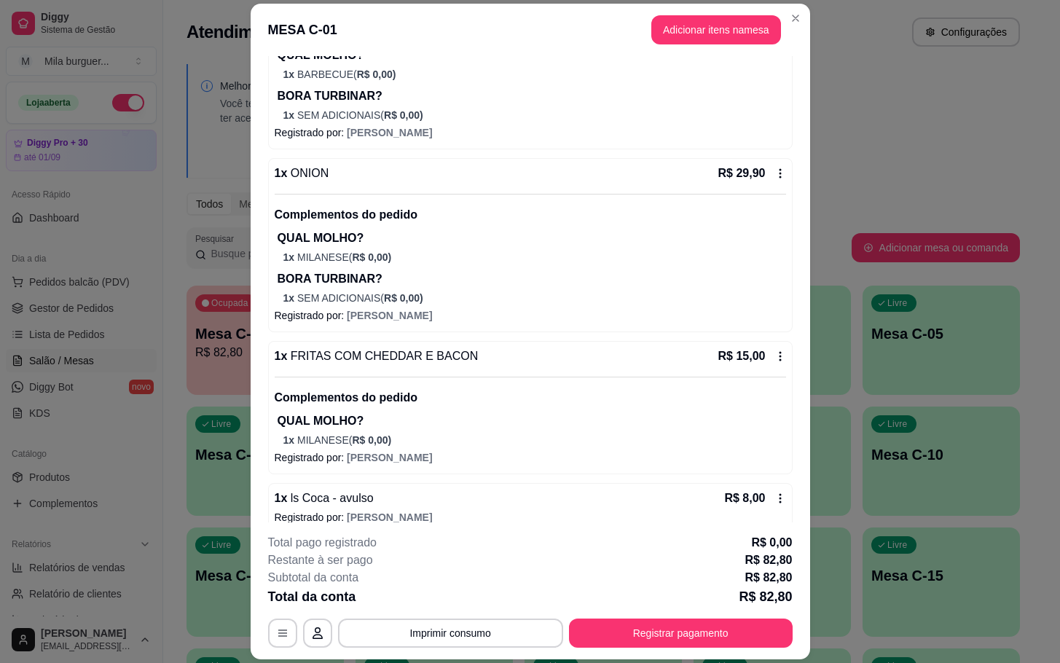
scroll to position [238, 0]
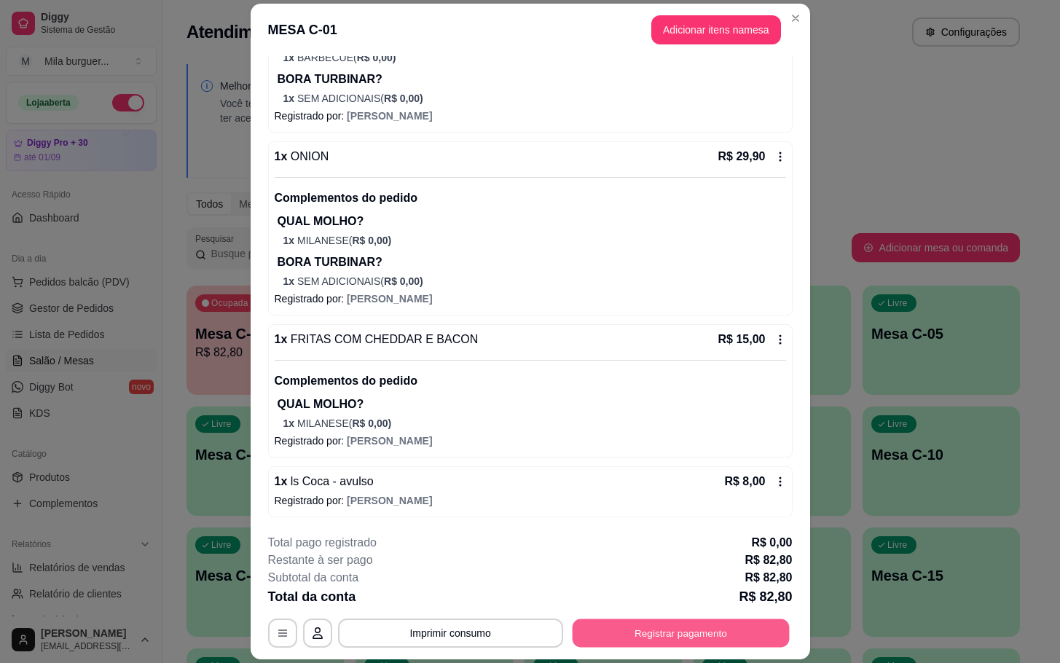
click at [680, 640] on button "Registrar pagamento" at bounding box center [680, 633] width 217 height 28
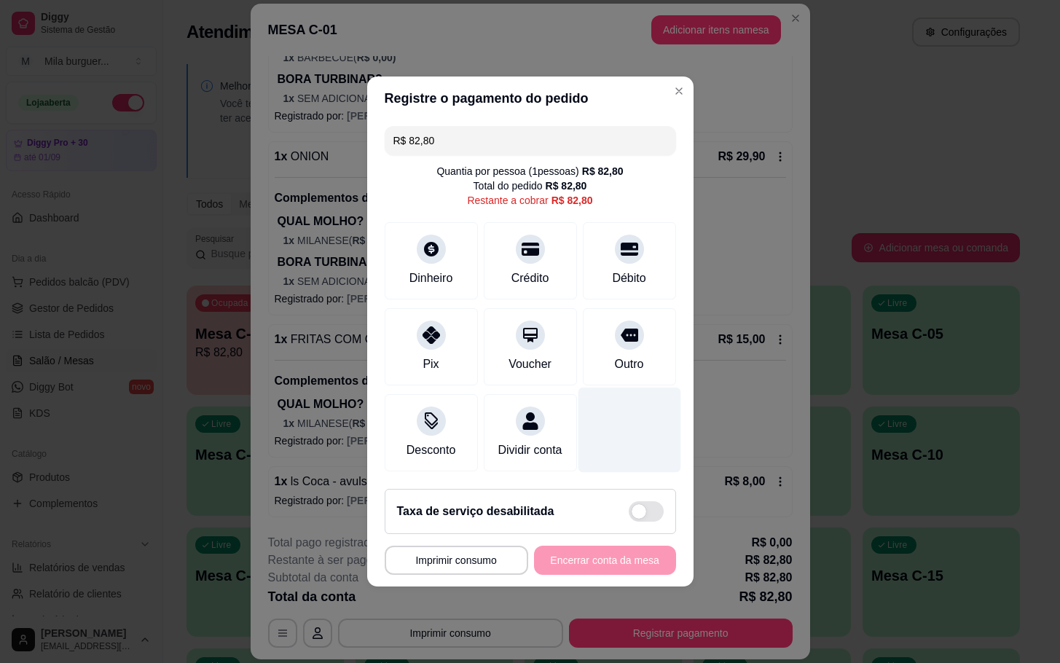
drag, startPoint x: 630, startPoint y: 304, endPoint x: 617, endPoint y: 418, distance: 115.1
click at [626, 334] on div "Outro" at bounding box center [629, 346] width 93 height 77
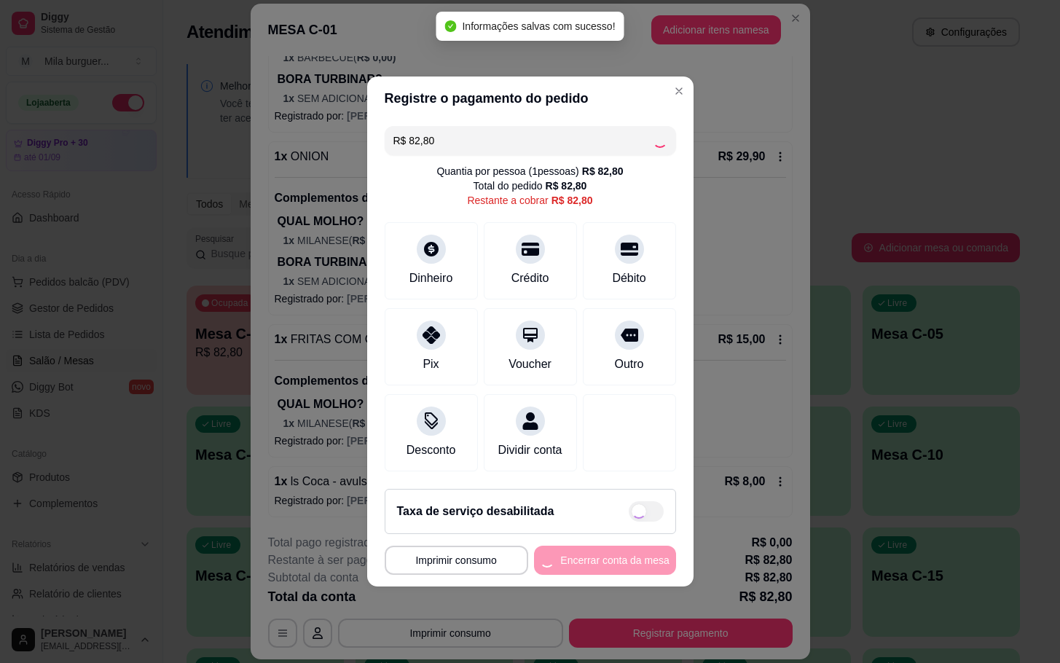
type input "R$ 0,00"
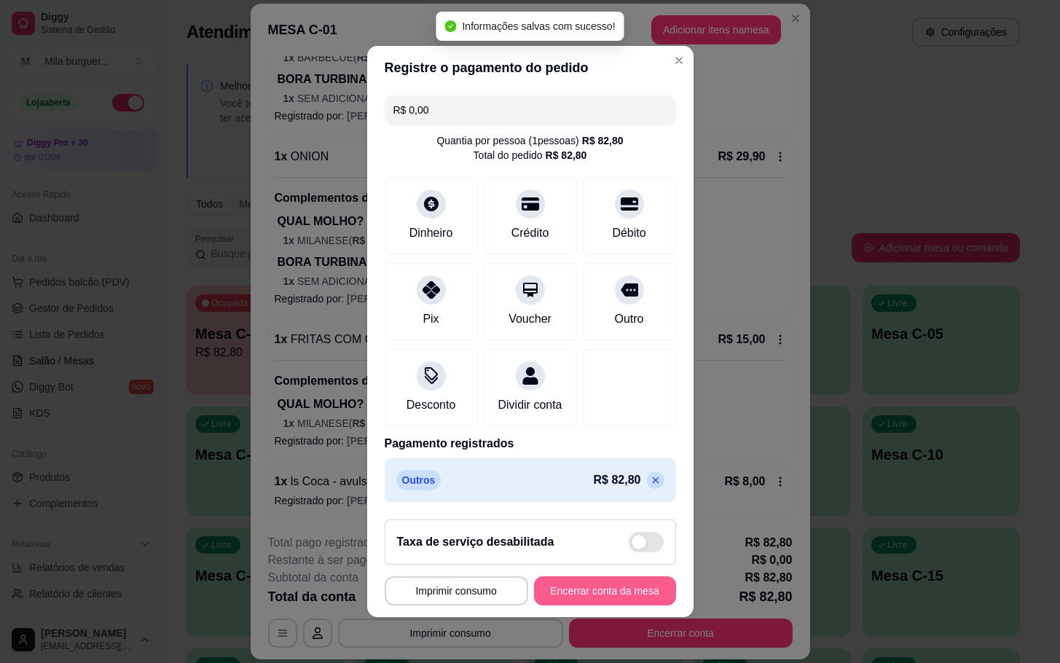
click at [605, 597] on button "Encerrar conta da mesa" at bounding box center [605, 590] width 142 height 29
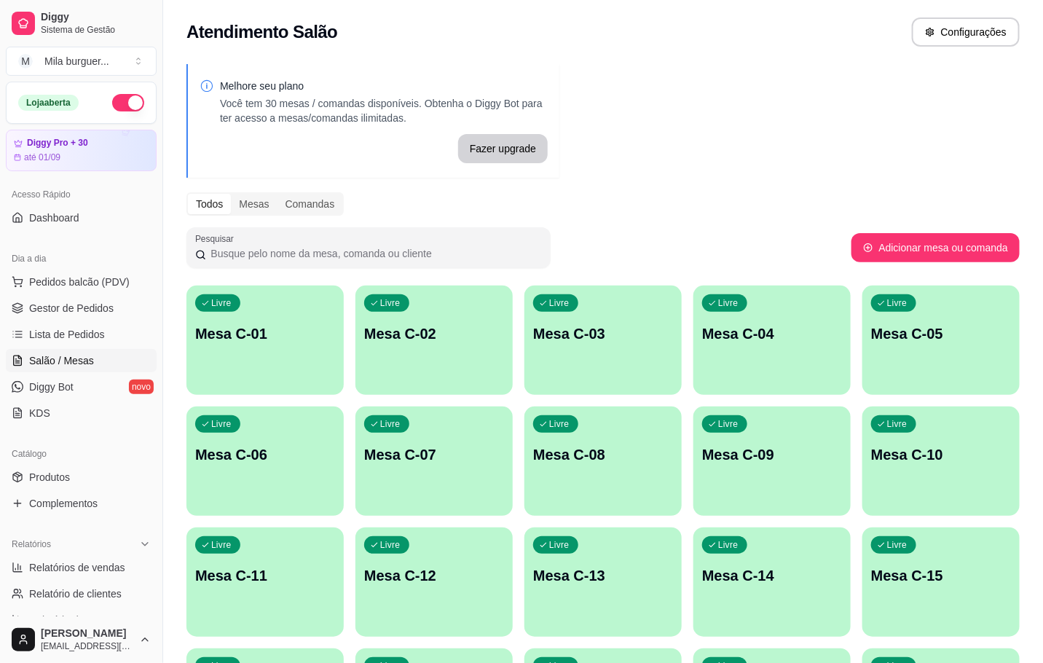
click at [259, 348] on div "Livre Mesa C-01" at bounding box center [265, 332] width 157 height 92
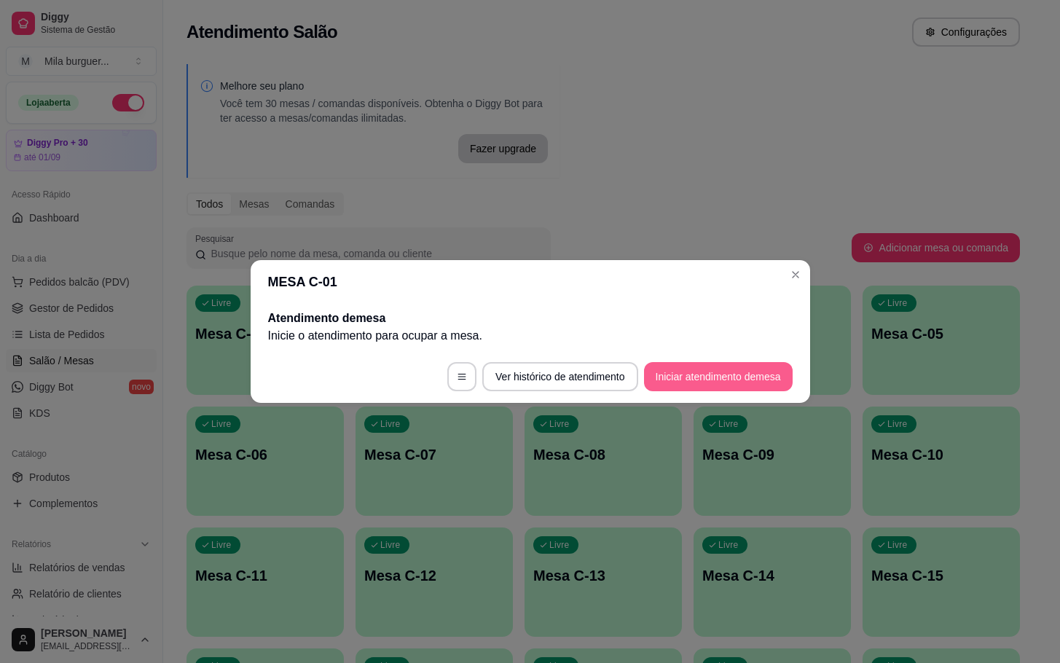
click at [674, 364] on button "Iniciar atendimento de mesa" at bounding box center [718, 376] width 149 height 29
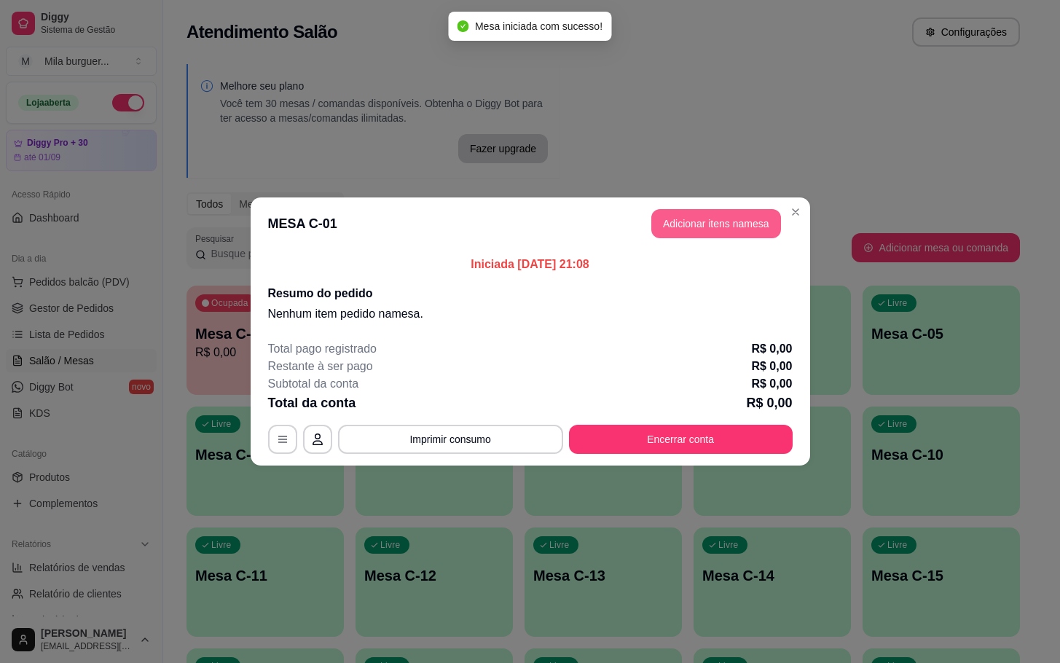
click at [669, 212] on button "Adicionar itens na mesa" at bounding box center [716, 223] width 130 height 29
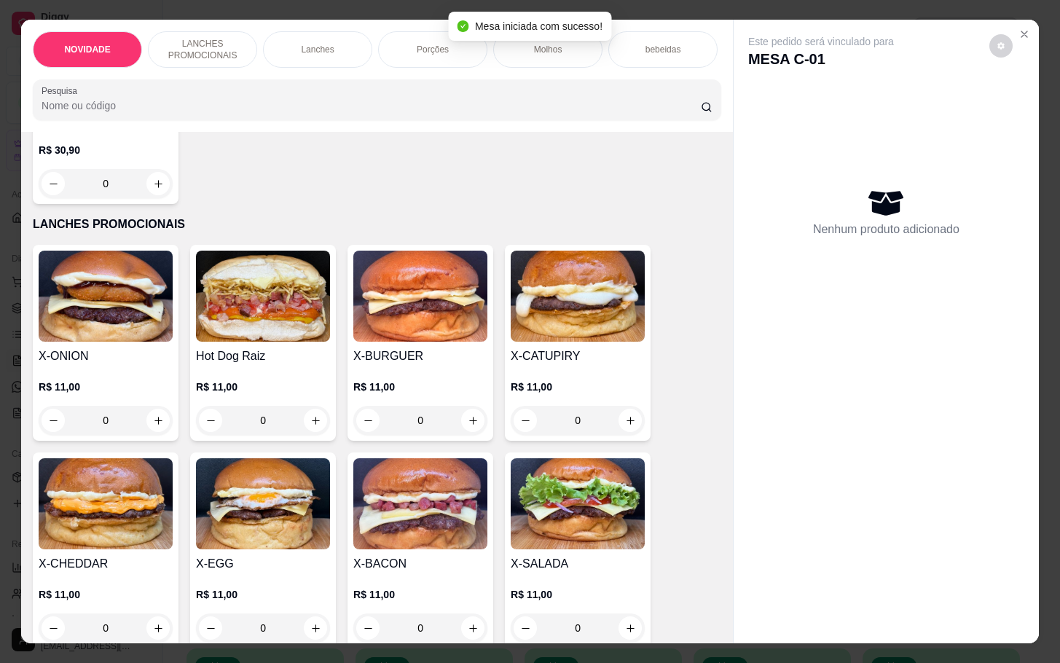
scroll to position [328, 0]
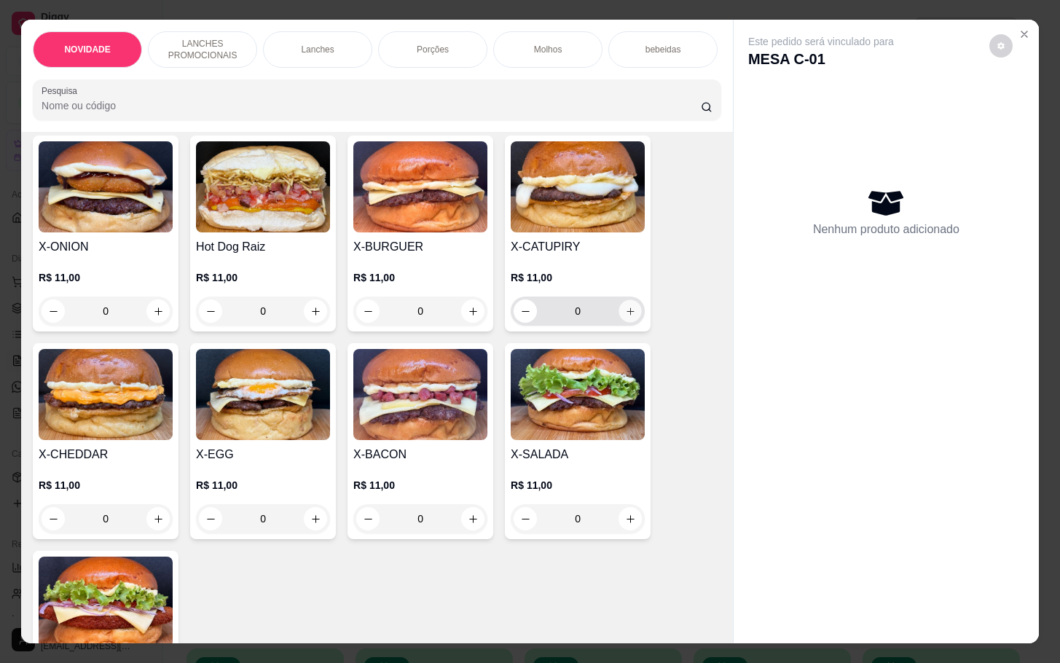
click at [625, 317] on icon "increase-product-quantity" at bounding box center [630, 311] width 11 height 11
type input "1"
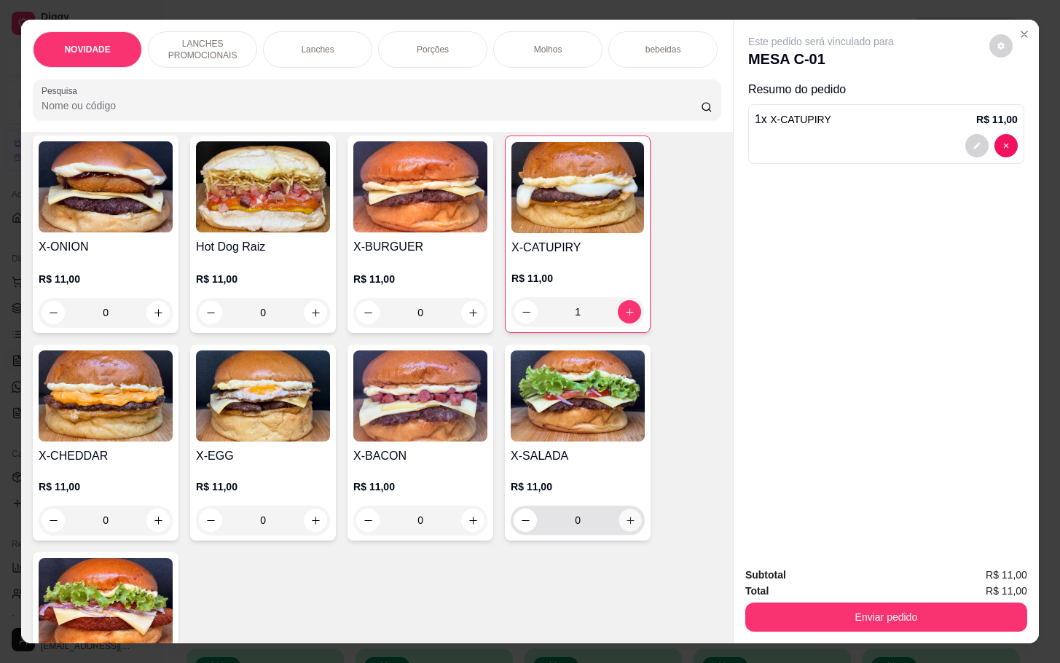
click at [626, 532] on button "increase-product-quantity" at bounding box center [630, 520] width 23 height 23
type input "1"
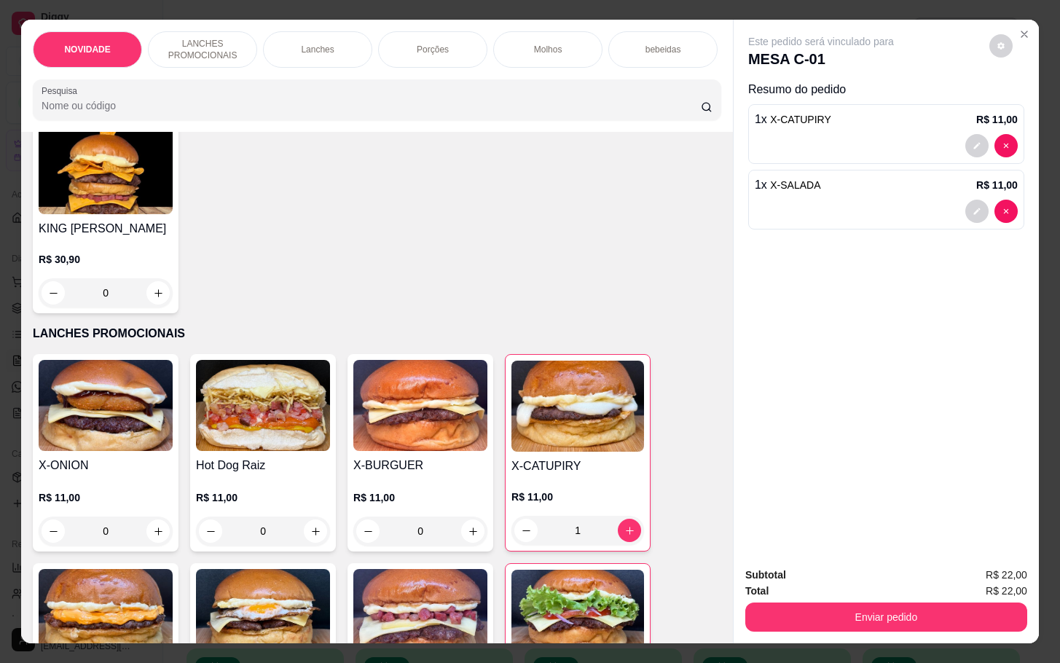
scroll to position [0, 0]
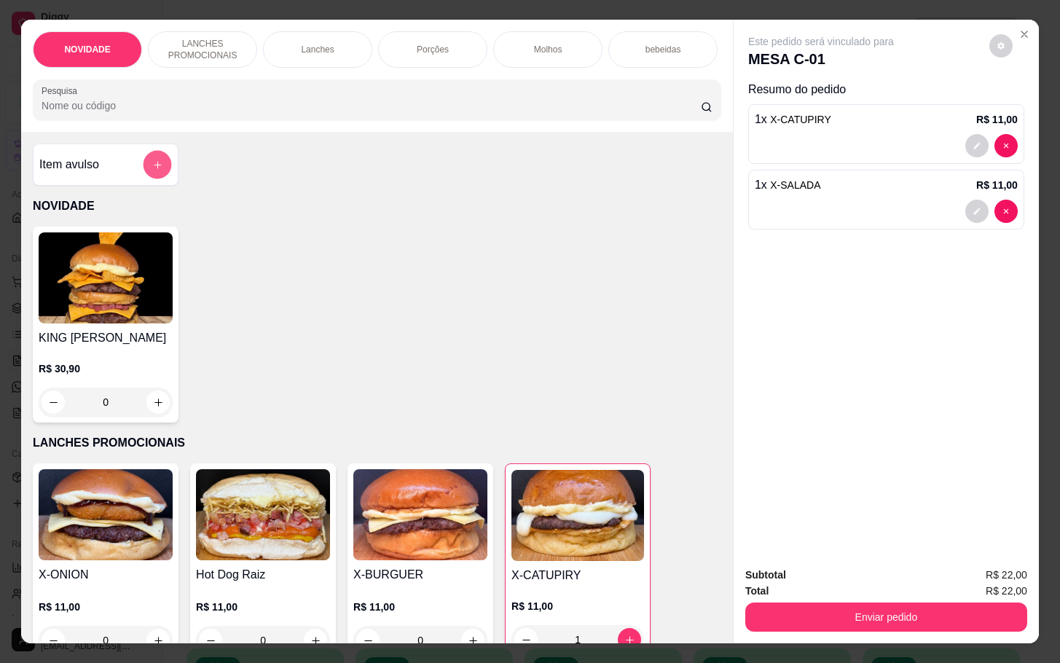
click at [143, 179] on div at bounding box center [157, 164] width 29 height 29
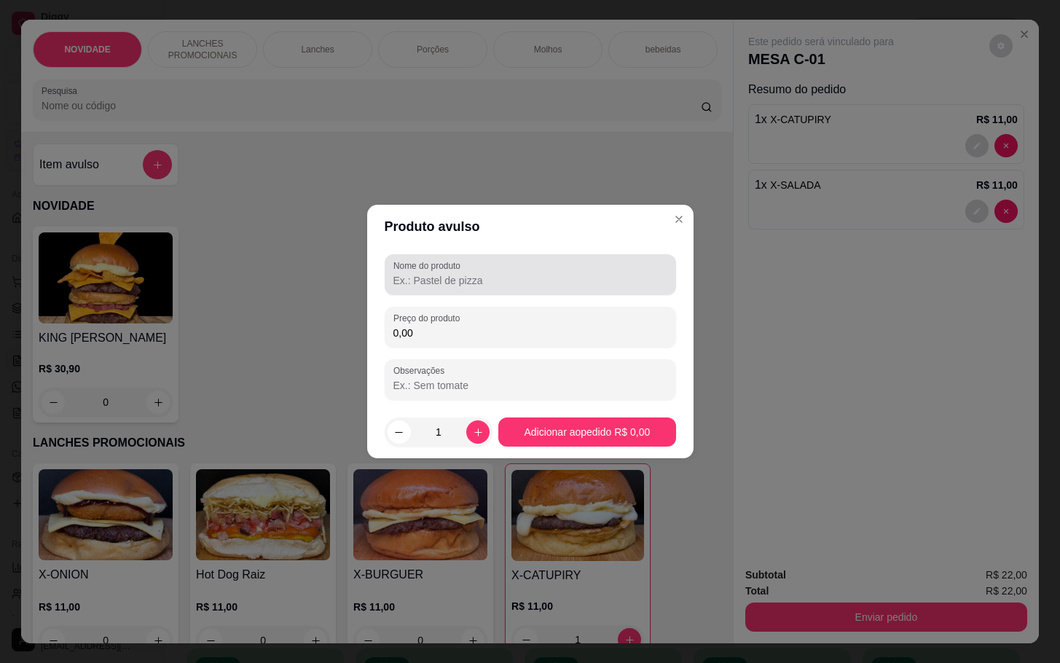
click at [433, 262] on label "Nome do produto" at bounding box center [429, 265] width 72 height 12
click at [433, 273] on input "Nome do produto" at bounding box center [530, 280] width 274 height 15
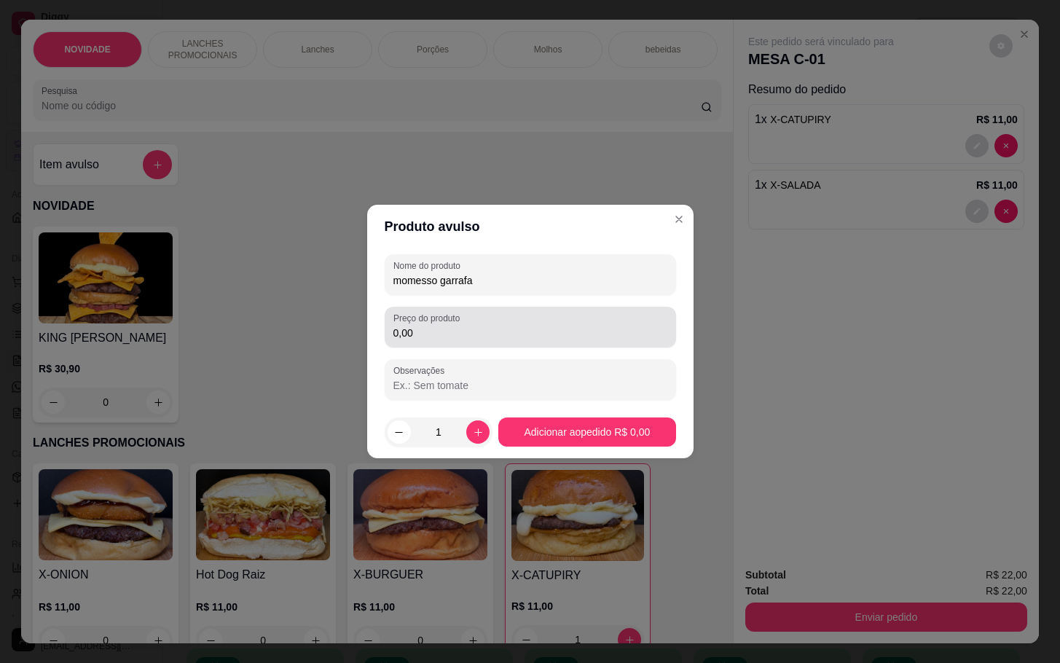
type input "momesso garrafa"
click at [431, 330] on input "0,00" at bounding box center [530, 333] width 274 height 15
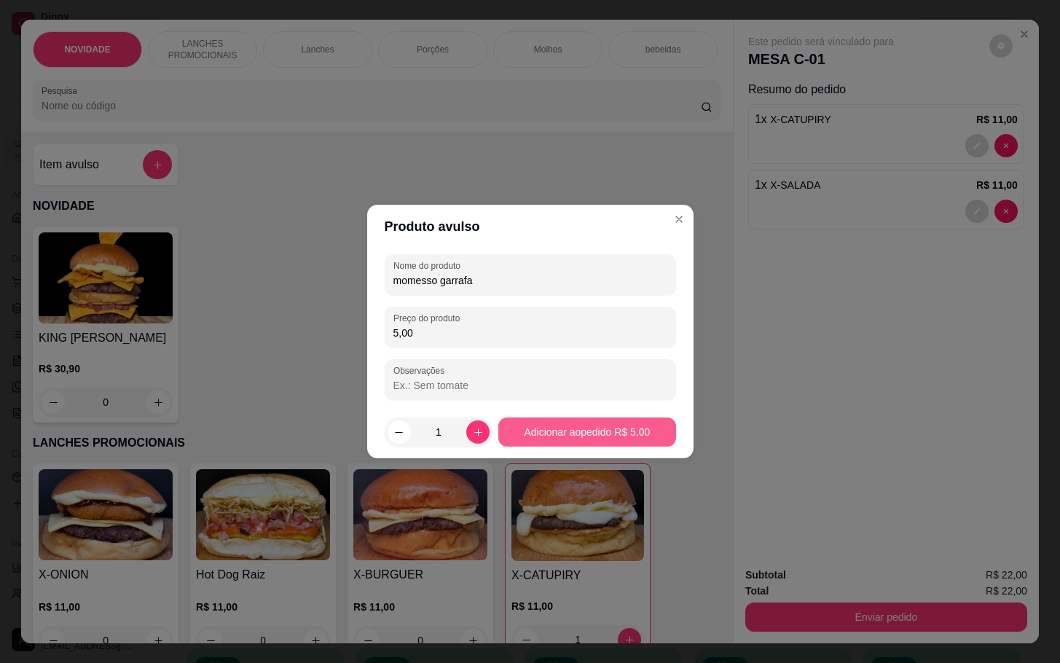
type input "5,00"
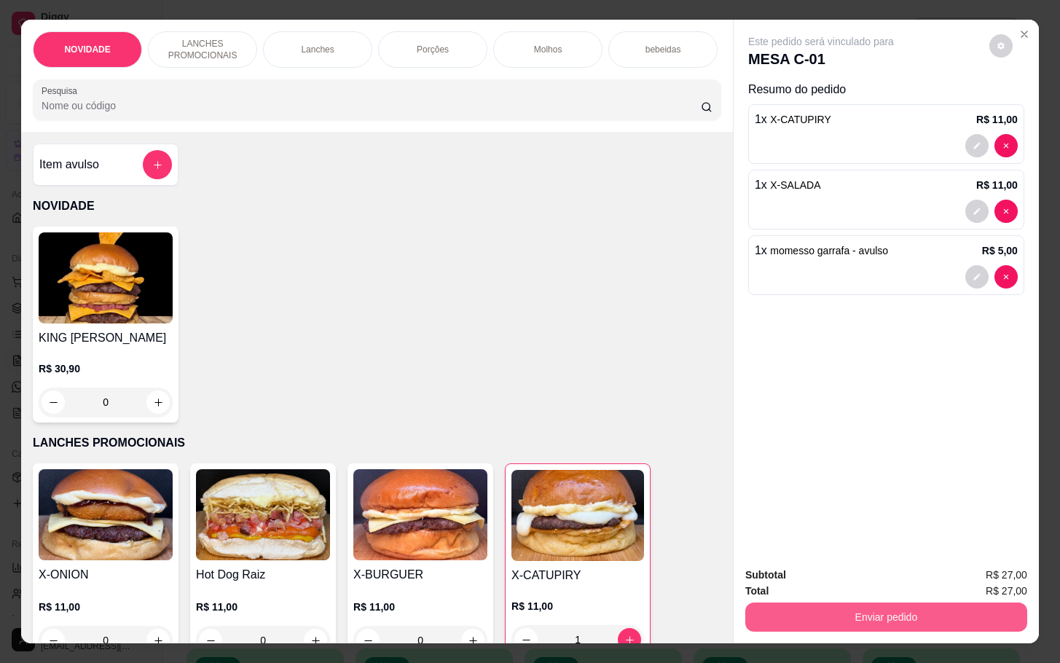
click at [836, 608] on button "Enviar pedido" at bounding box center [886, 616] width 282 height 29
click at [788, 573] on button "Não registrar e enviar pedido" at bounding box center [835, 573] width 147 height 27
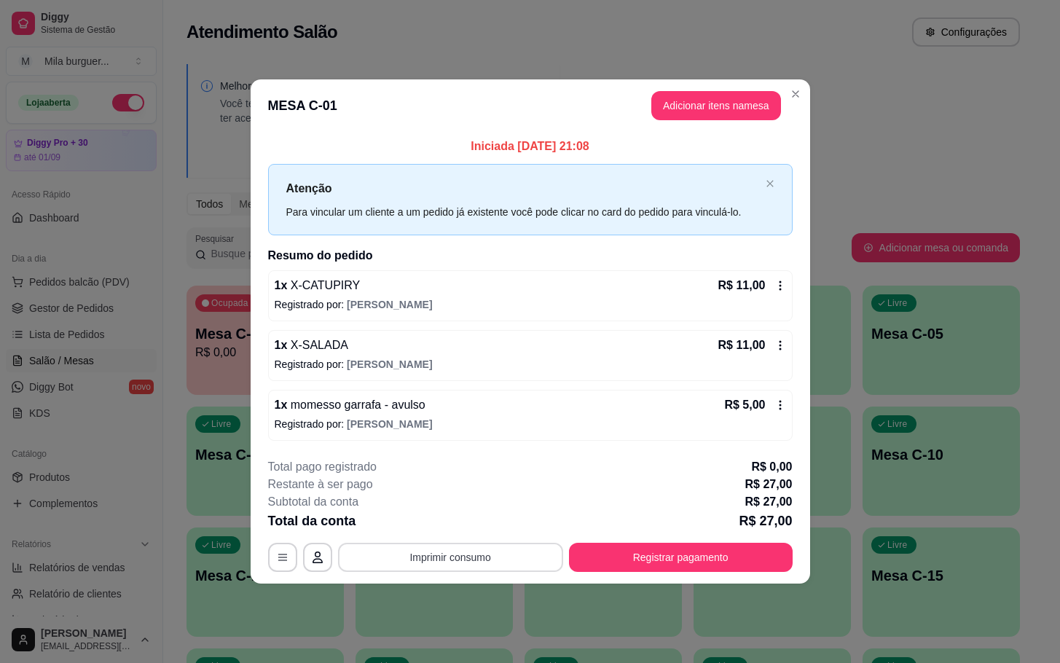
click at [497, 551] on button "Imprimir consumo" at bounding box center [450, 557] width 225 height 29
click at [495, 536] on div "Escolha a impressora IMPRESSORA" at bounding box center [455, 515] width 120 height 50
click at [487, 551] on button "Imprimir consumo" at bounding box center [450, 557] width 219 height 28
click at [476, 527] on button "IMPRESSORA" at bounding box center [455, 525] width 106 height 23
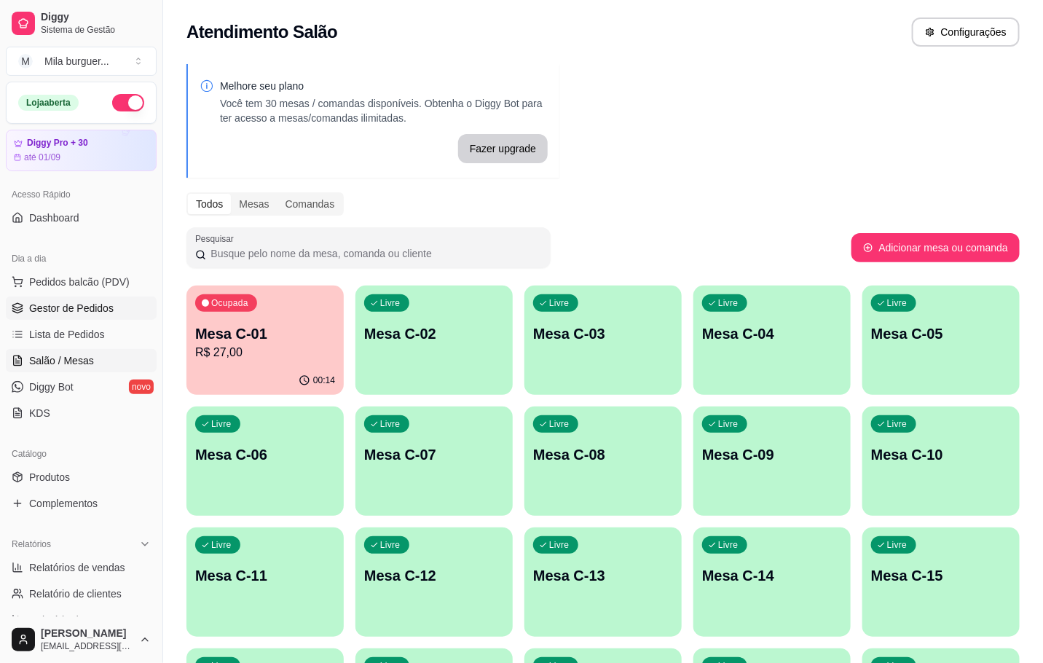
click at [75, 315] on span "Gestor de Pedidos" at bounding box center [71, 308] width 85 height 15
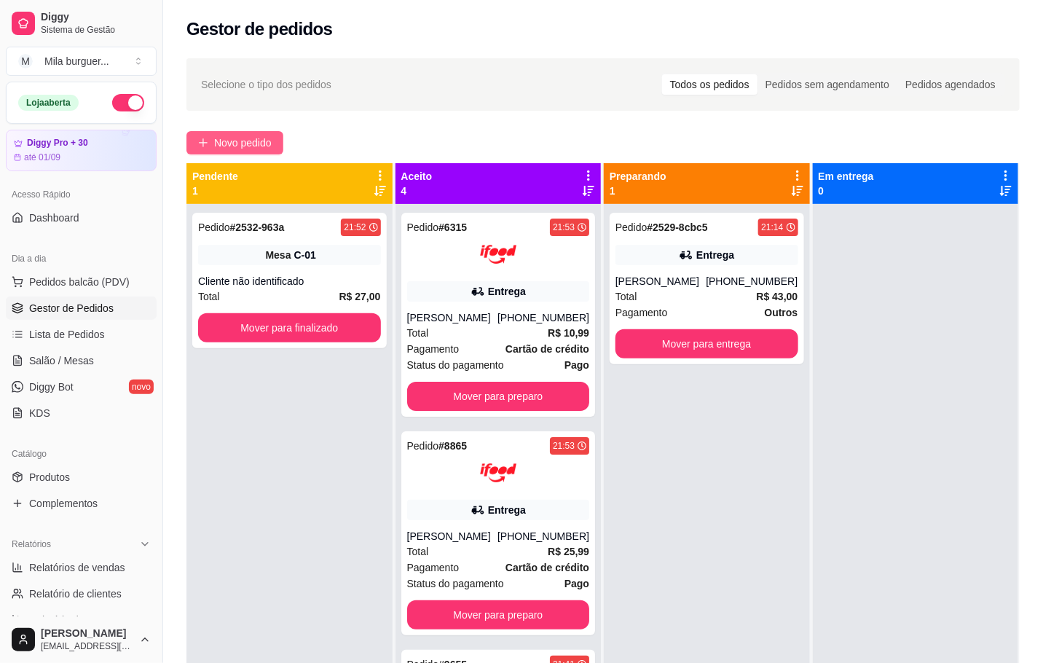
click at [240, 149] on span "Novo pedido" at bounding box center [243, 143] width 58 height 16
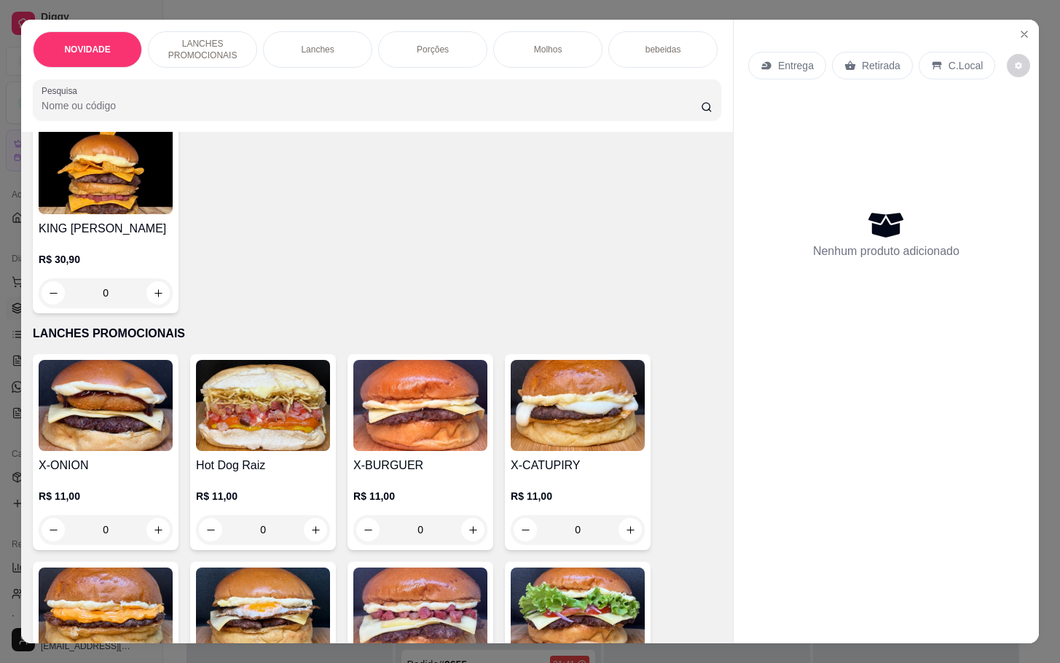
scroll to position [219, 0]
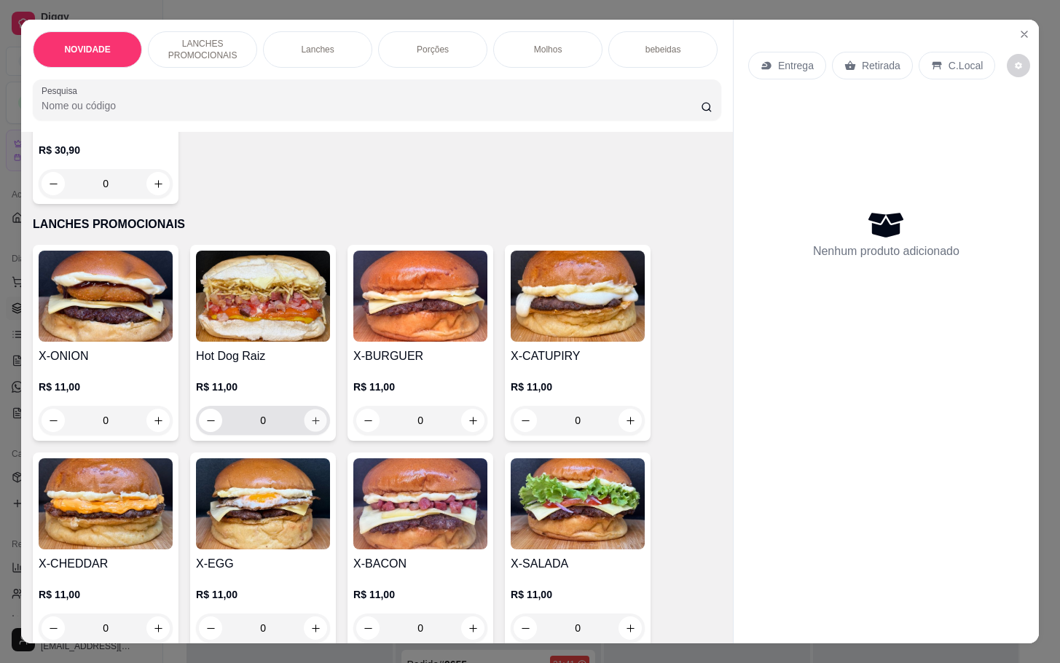
click at [310, 424] on icon "increase-product-quantity" at bounding box center [315, 420] width 11 height 11
type input "1"
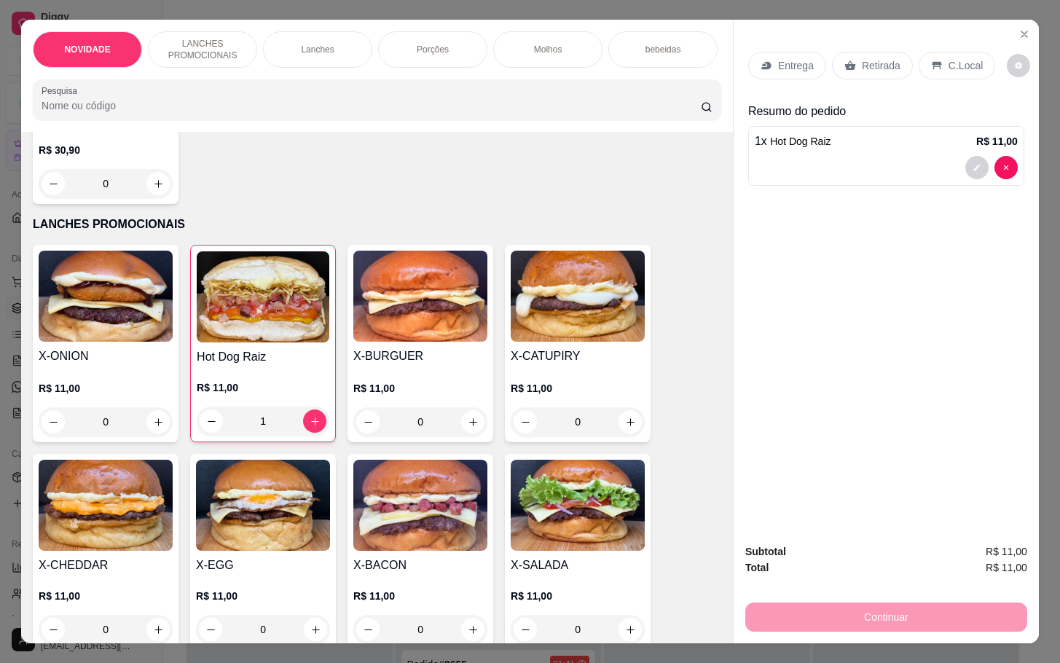
click at [862, 62] on p "Retirada" at bounding box center [881, 65] width 39 height 15
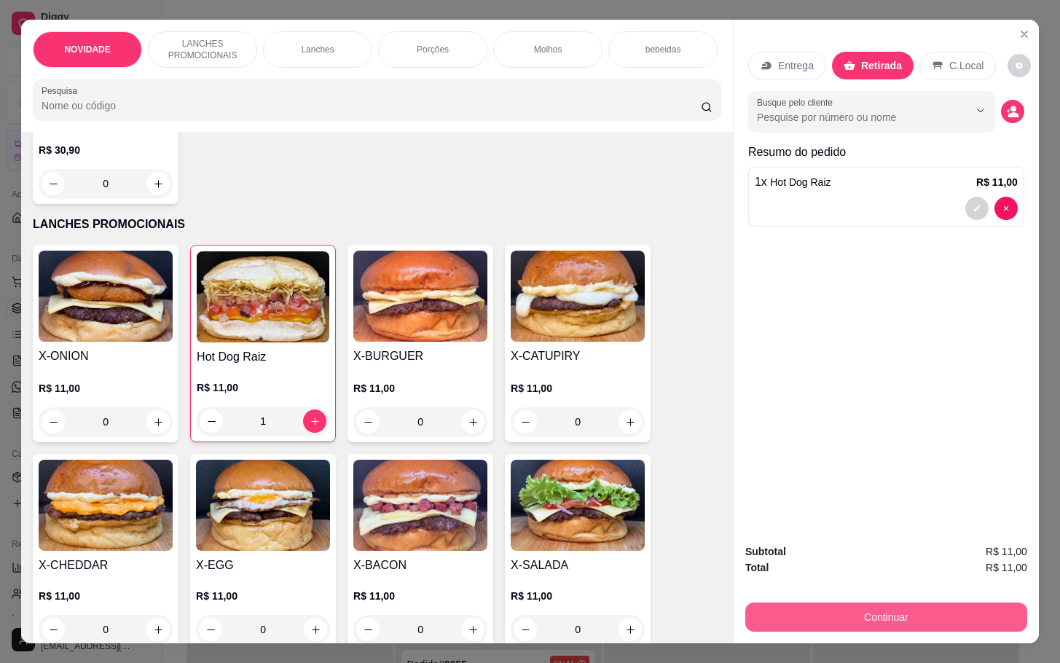
click at [813, 605] on button "Continuar" at bounding box center [886, 616] width 282 height 29
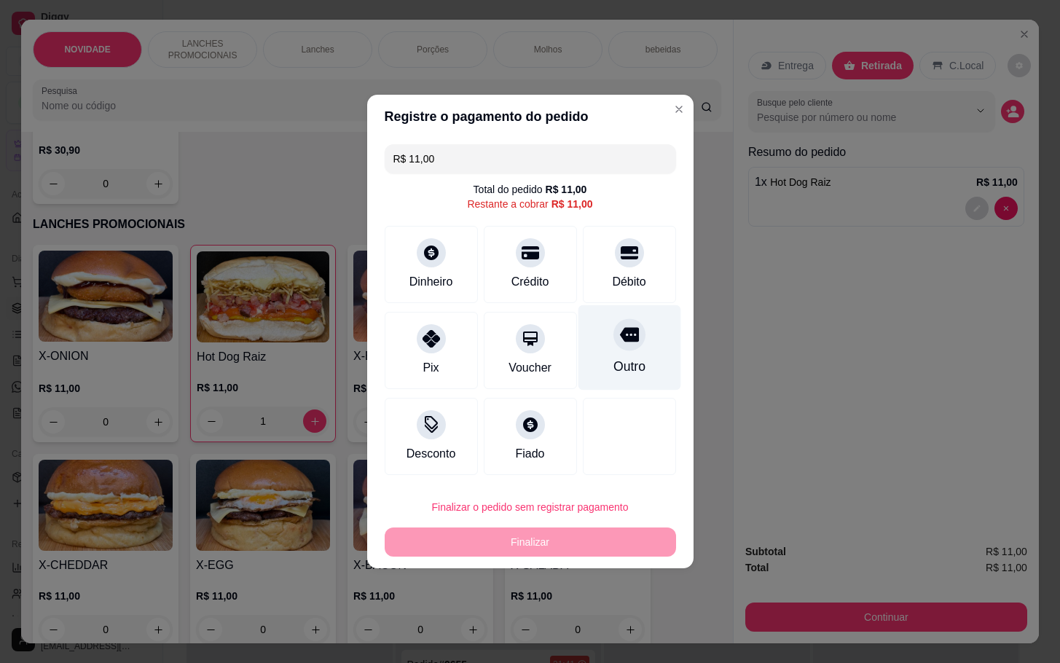
click at [623, 363] on div "Outro" at bounding box center [629, 366] width 32 height 19
type input "R$ 0,00"
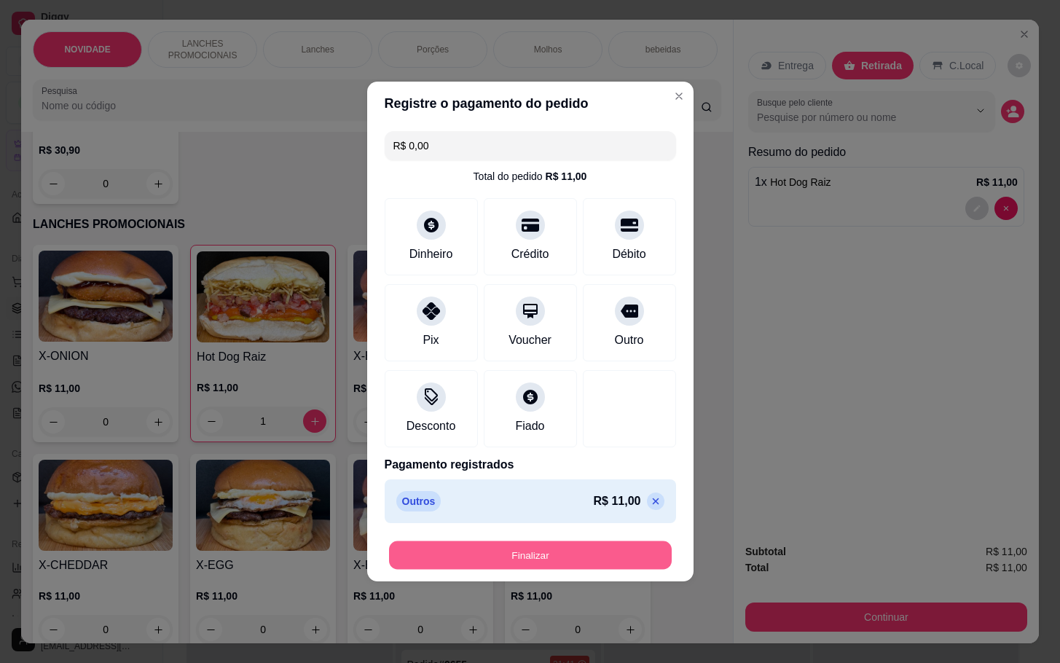
click at [514, 551] on button "Finalizar" at bounding box center [530, 555] width 283 height 28
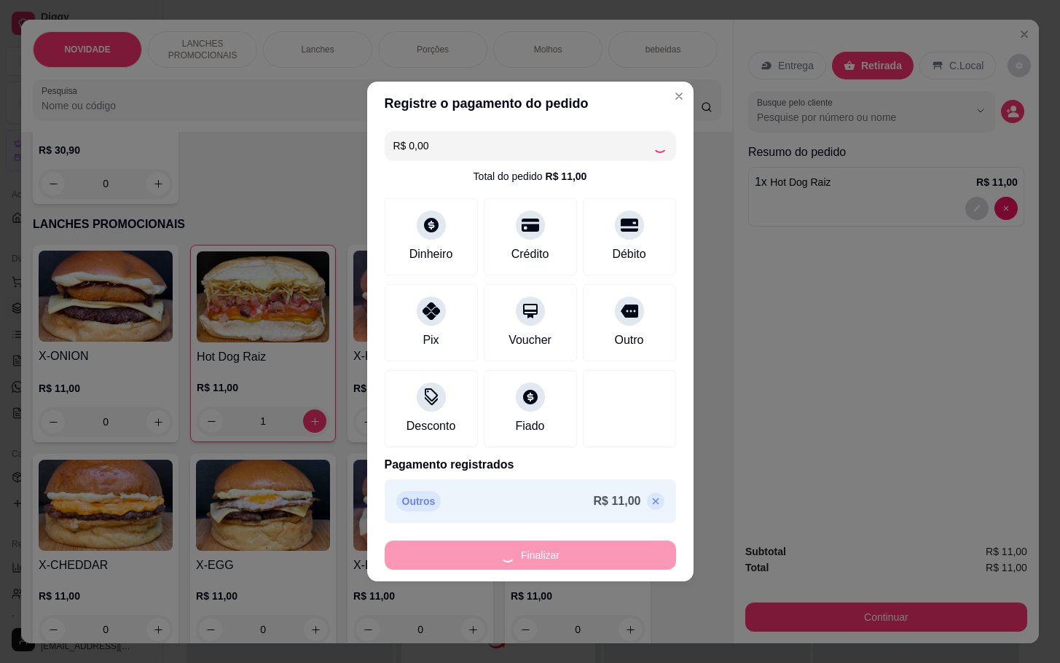
type input "0"
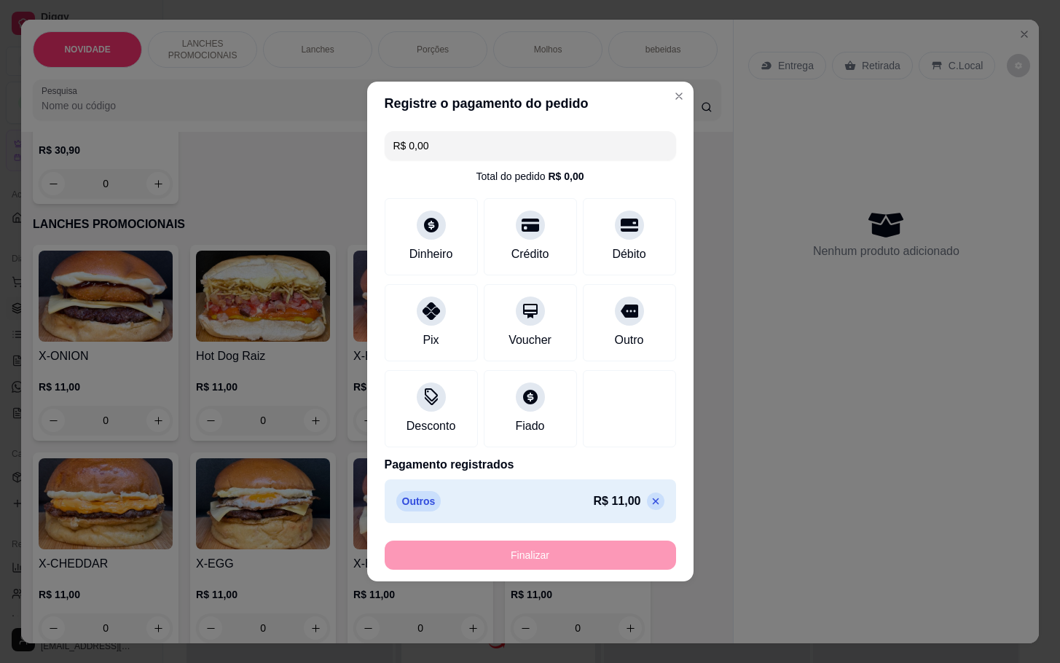
type input "-R$ 11,00"
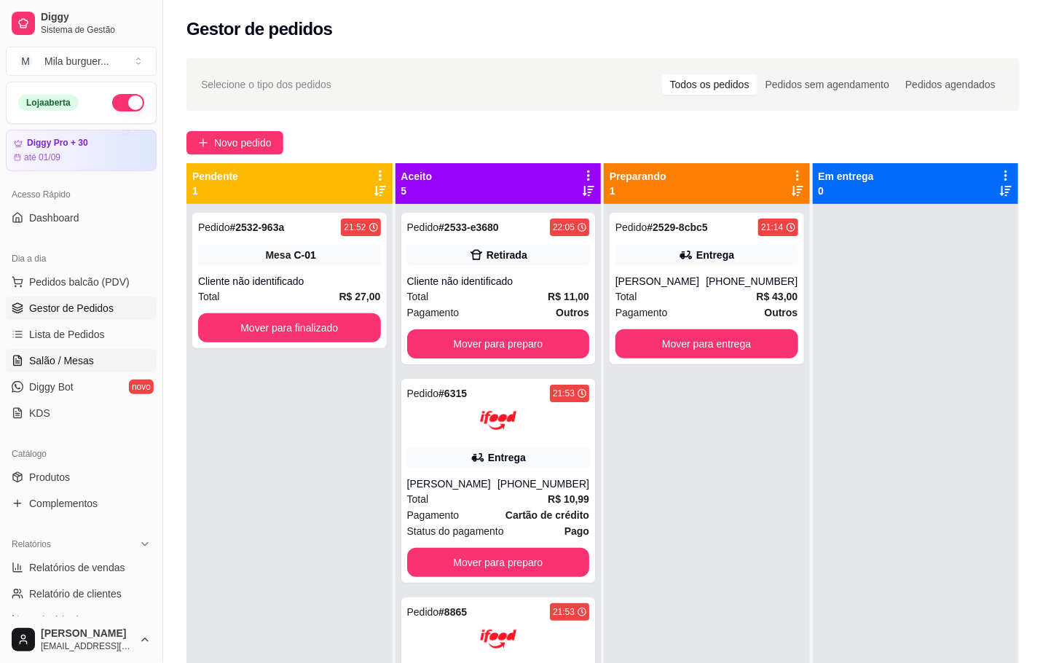
click at [42, 357] on span "Salão / Mesas" at bounding box center [61, 360] width 65 height 15
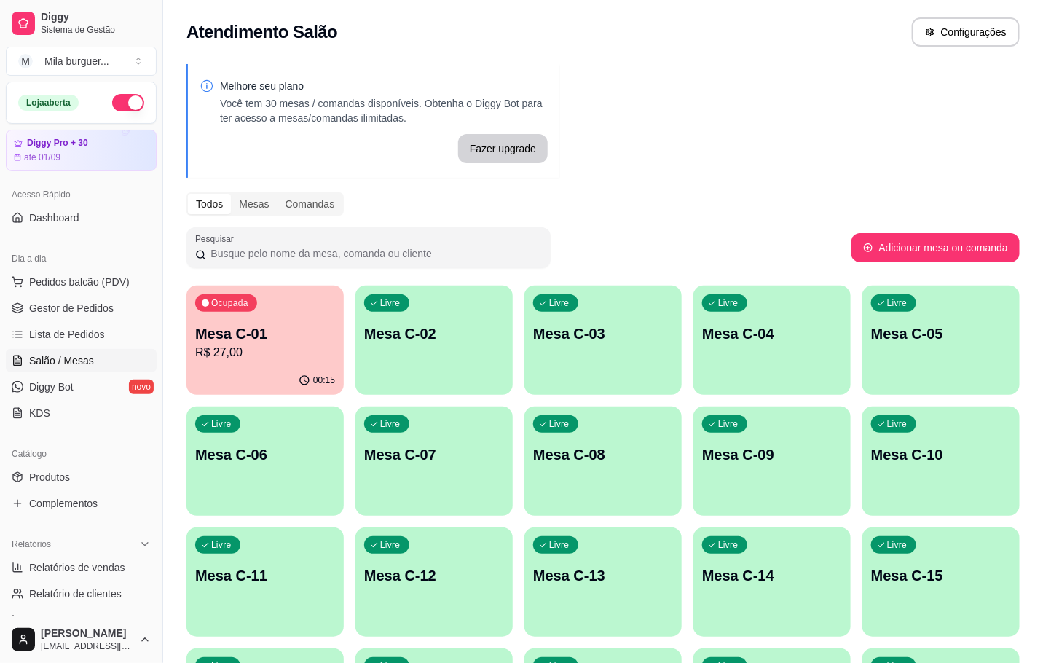
click at [201, 313] on div "Ocupada Mesa C-01 R$ 27,00" at bounding box center [265, 326] width 157 height 81
click at [46, 311] on span "Gestor de Pedidos" at bounding box center [71, 308] width 85 height 15
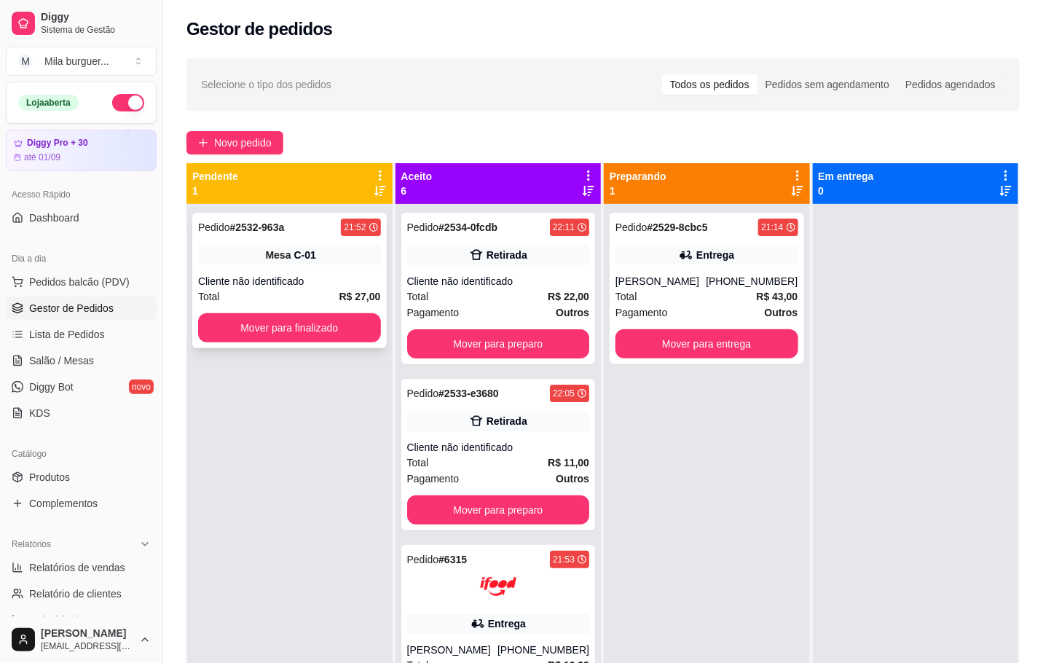
drag, startPoint x: 200, startPoint y: 122, endPoint x: 221, endPoint y: 258, distance: 137.3
click at [200, 145] on div "Selecione o tipo dos pedidos Todos os pedidos Pedidos sem agendamento Pedidos a…" at bounding box center [603, 447] width 880 height 794
click at [210, 136] on button "Novo pedido" at bounding box center [235, 142] width 97 height 23
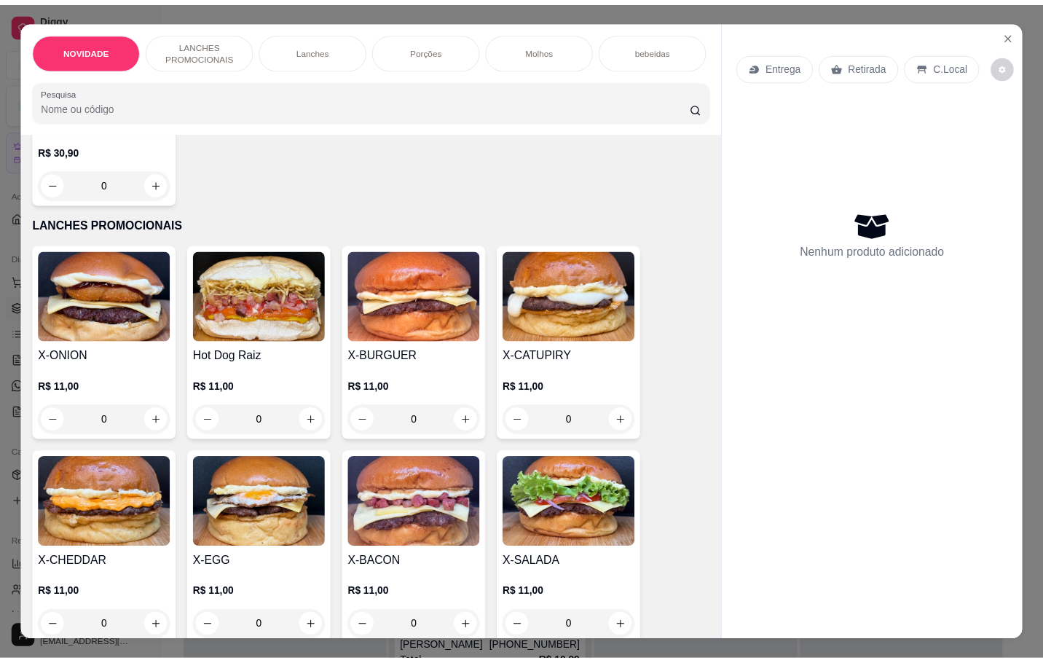
scroll to position [328, 0]
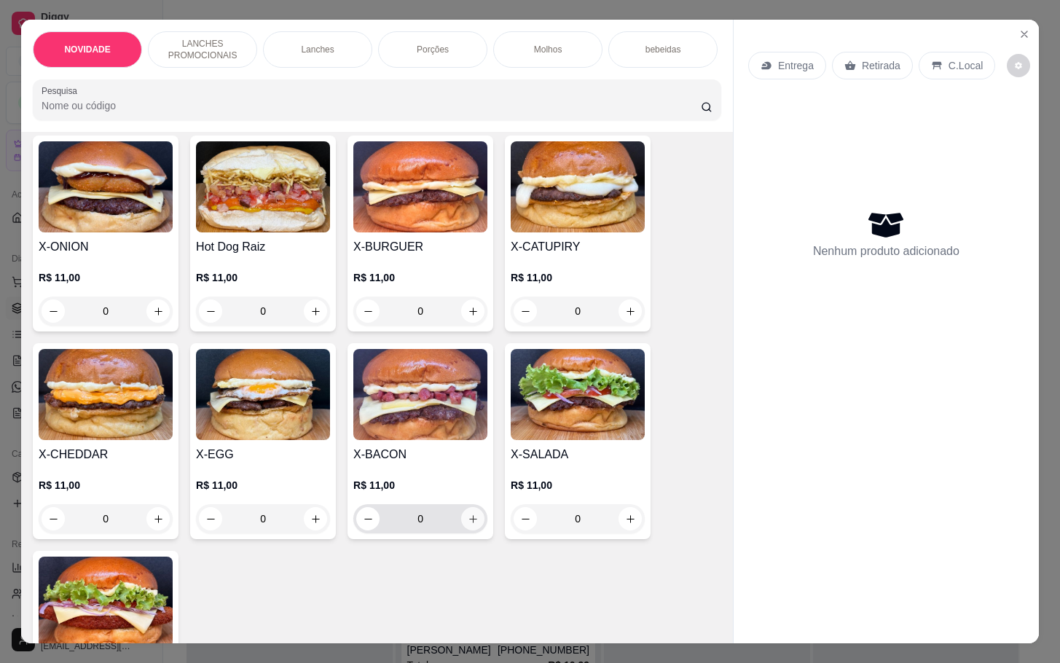
click at [468, 525] on icon "increase-product-quantity" at bounding box center [473, 519] width 11 height 11
type input "1"
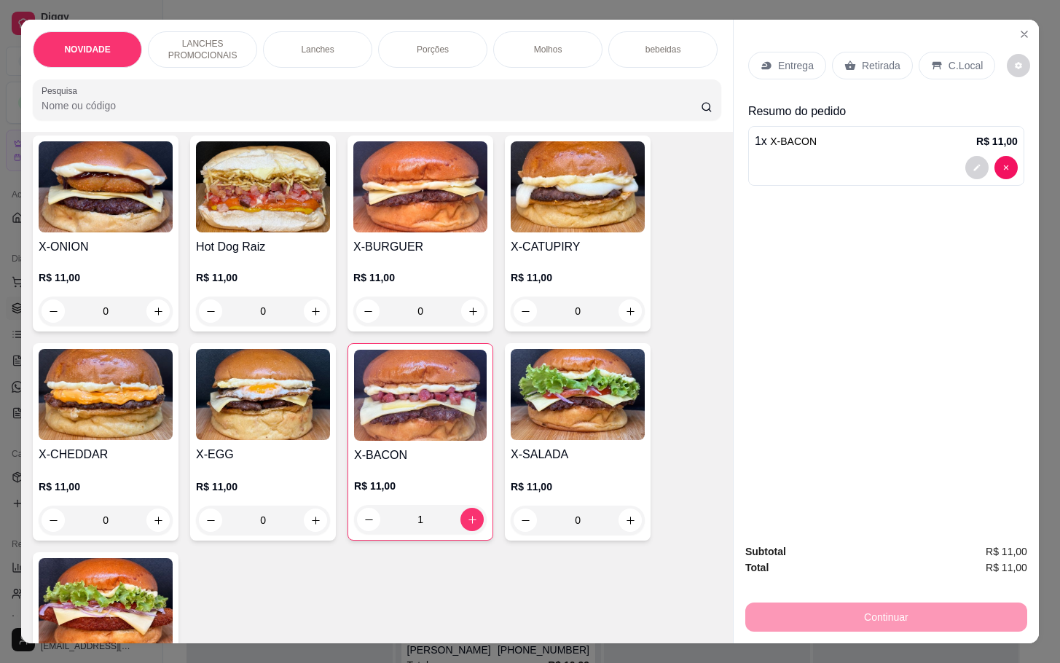
click at [871, 66] on div "Retirada" at bounding box center [872, 66] width 81 height 28
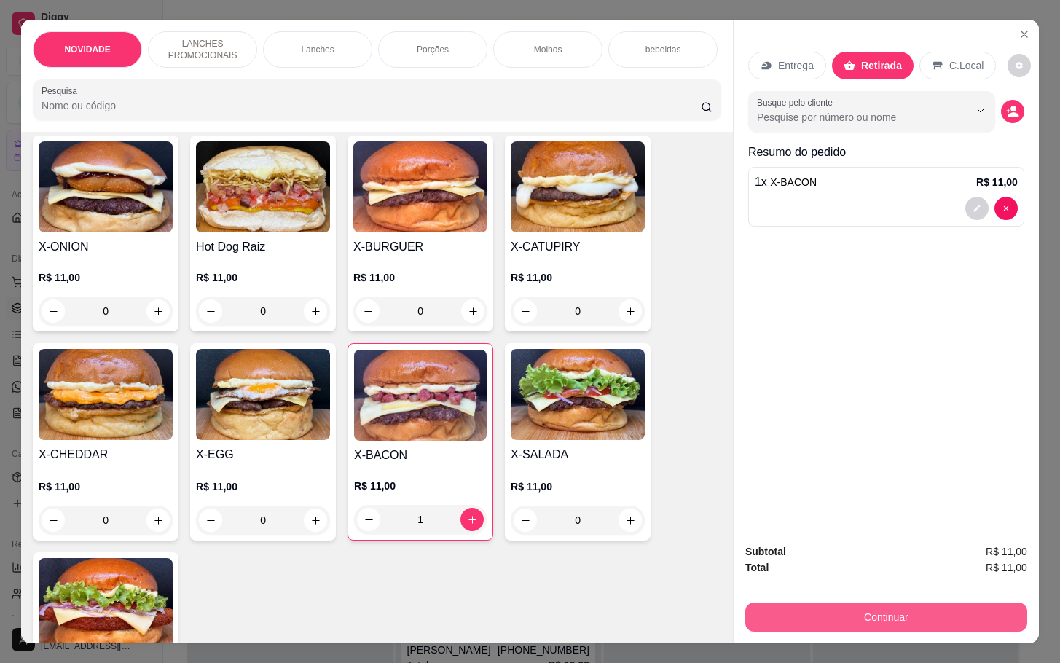
click at [769, 602] on button "Continuar" at bounding box center [886, 616] width 282 height 29
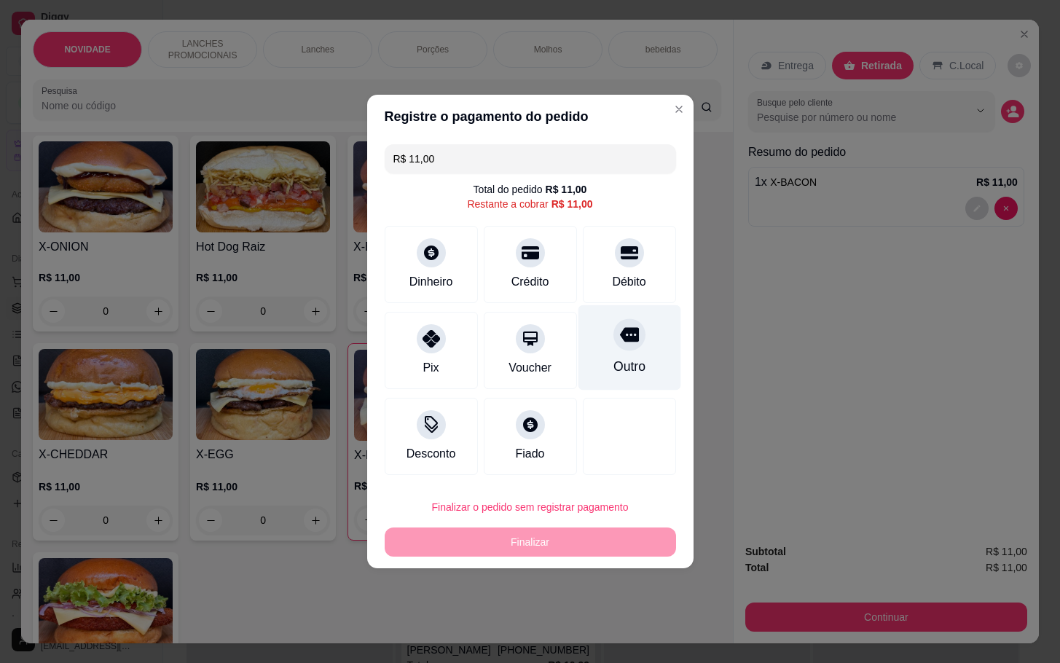
click at [621, 366] on div "Outro" at bounding box center [629, 366] width 32 height 19
type input "R$ 0,00"
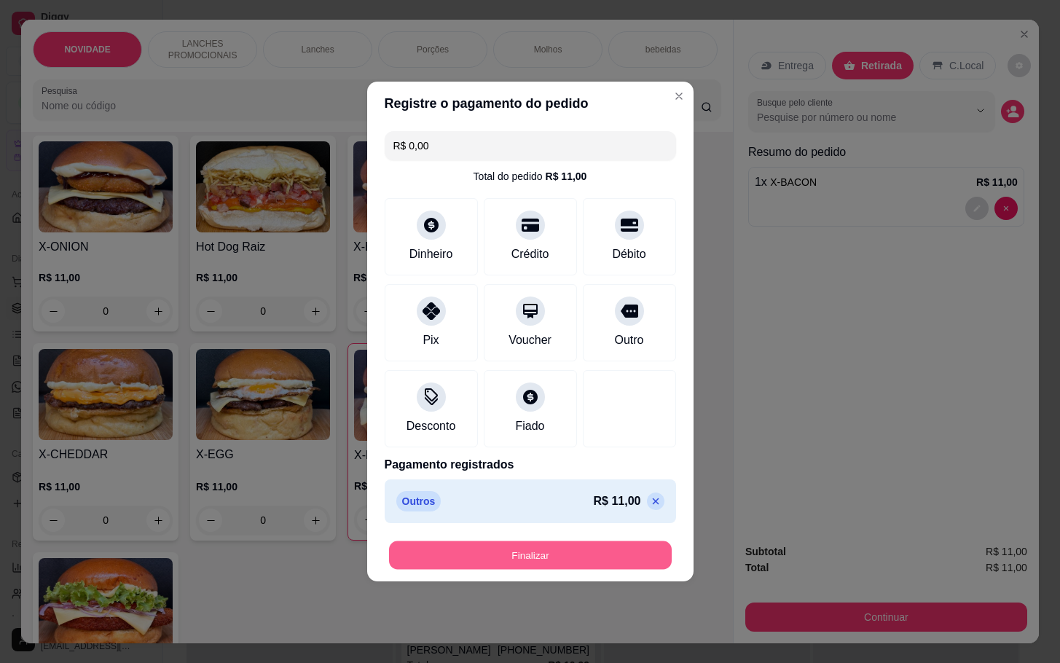
click at [589, 554] on button "Finalizar" at bounding box center [530, 555] width 283 height 28
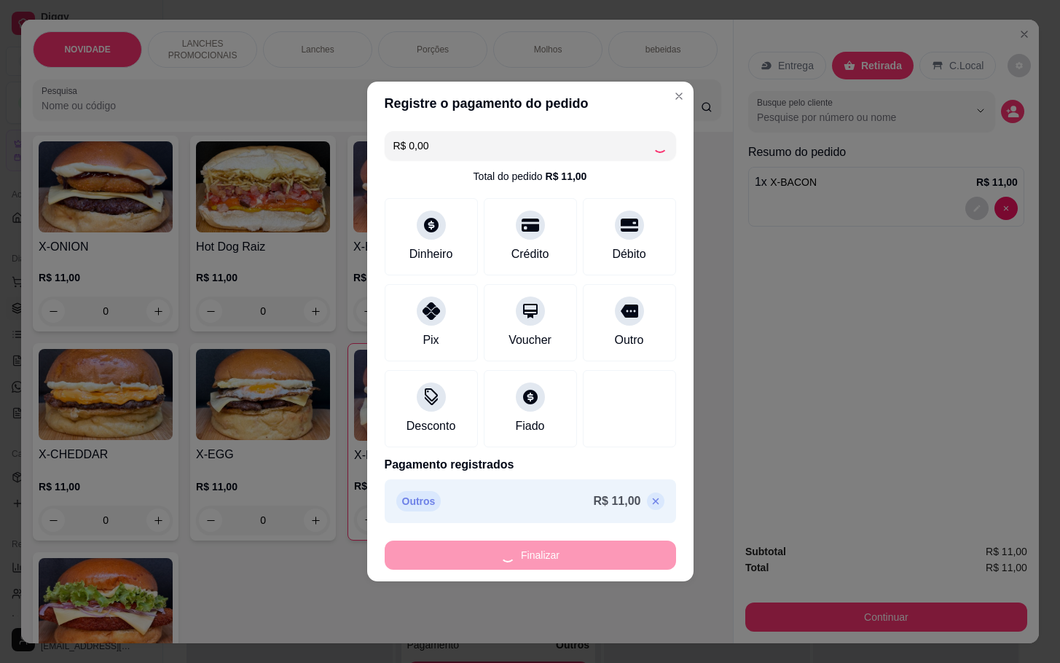
type input "0"
type input "-R$ 11,00"
